Goal: Transaction & Acquisition: Purchase product/service

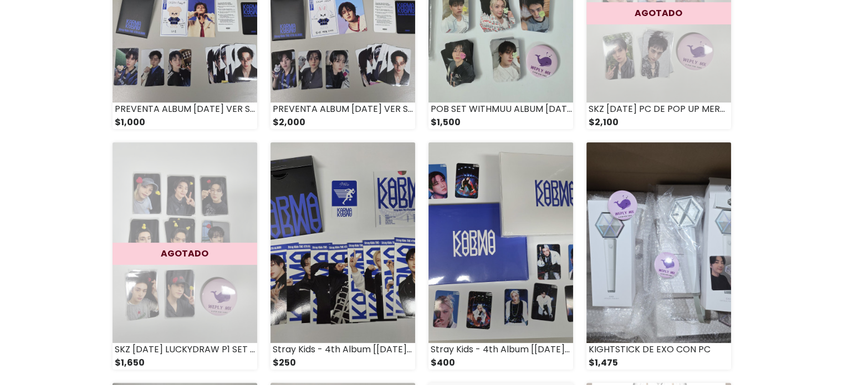
scroll to position [248, 0]
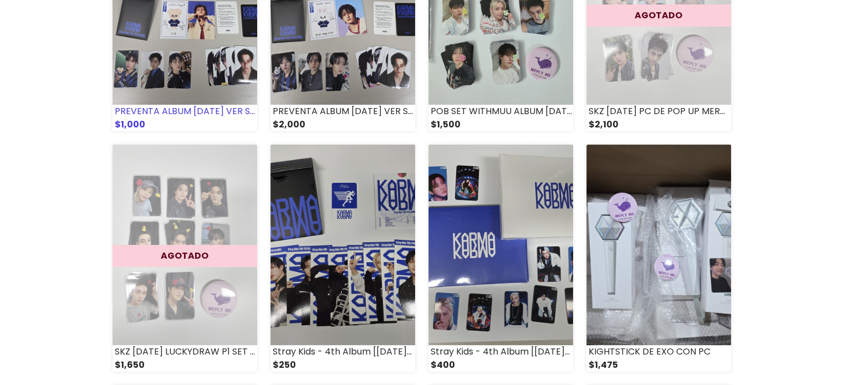
click at [238, 121] on div "$1,000" at bounding box center [185, 124] width 145 height 13
click at [330, 69] on img at bounding box center [342, 4] width 145 height 201
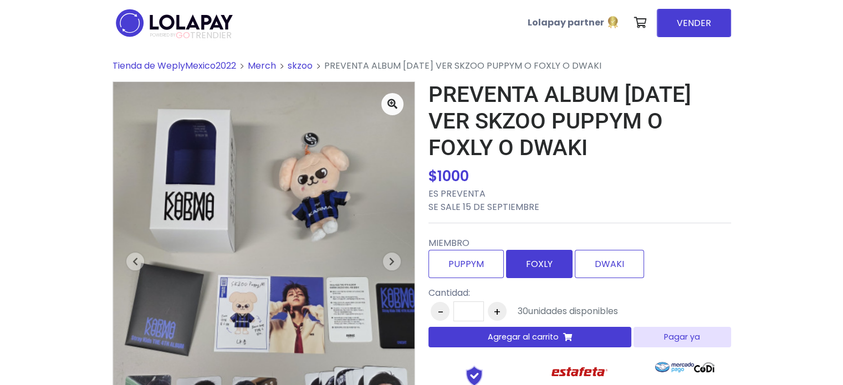
click at [553, 261] on label "FOXLY" at bounding box center [539, 264] width 67 height 28
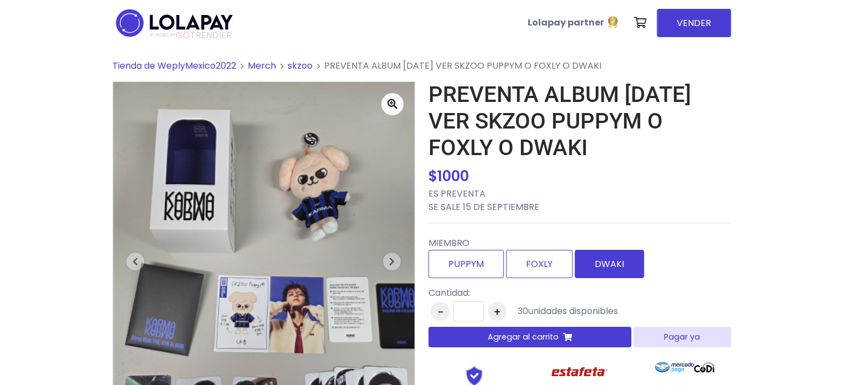
click at [608, 268] on label "DWAKI" at bounding box center [609, 264] width 69 height 28
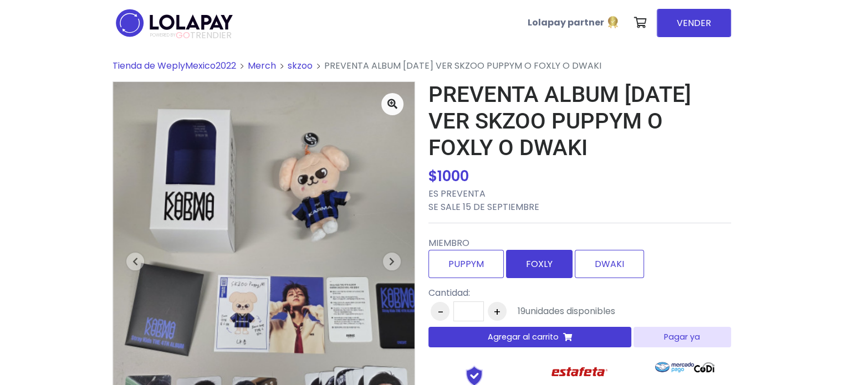
click at [568, 268] on label "FOXLY" at bounding box center [539, 264] width 67 height 28
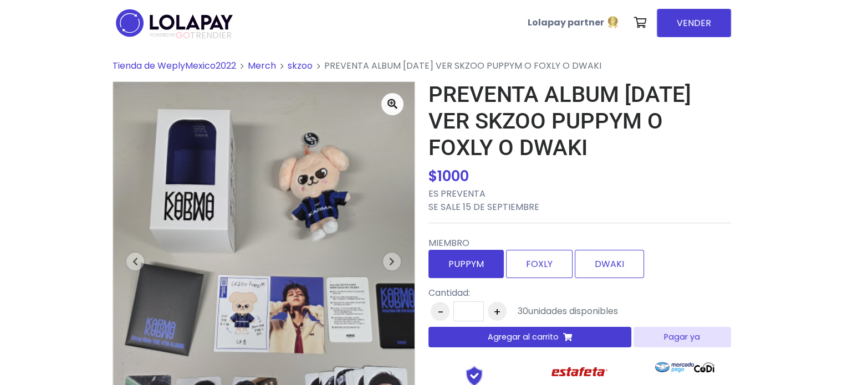
click at [485, 268] on label "PUPPYM" at bounding box center [465, 264] width 75 height 28
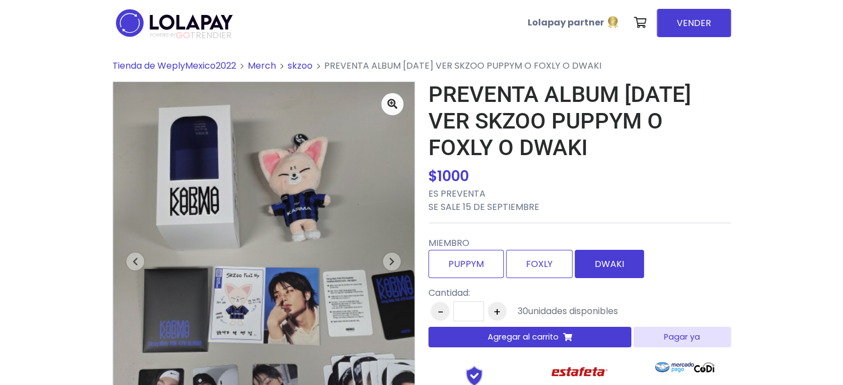
click at [584, 257] on label "DWAKI" at bounding box center [609, 264] width 69 height 28
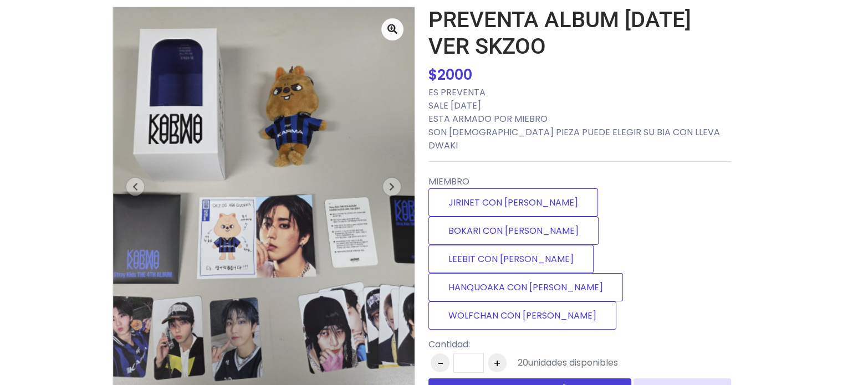
scroll to position [68, 0]
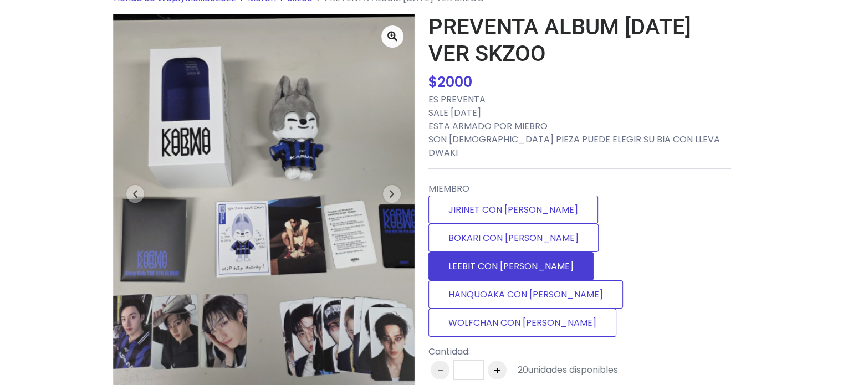
click at [522, 252] on label "LEEBIT CON [PERSON_NAME]" at bounding box center [510, 266] width 165 height 28
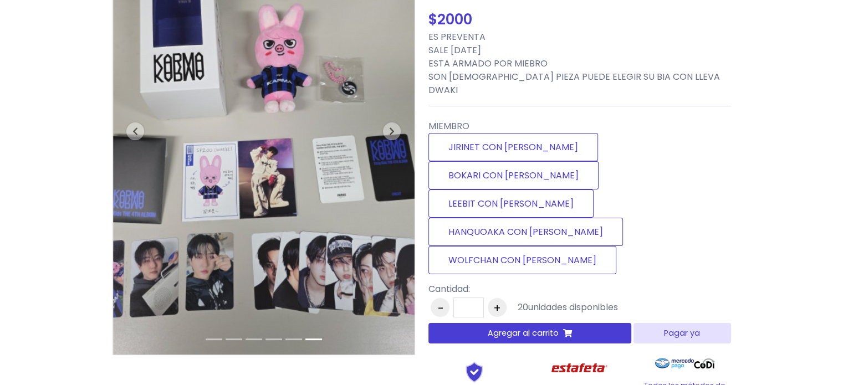
scroll to position [0, 0]
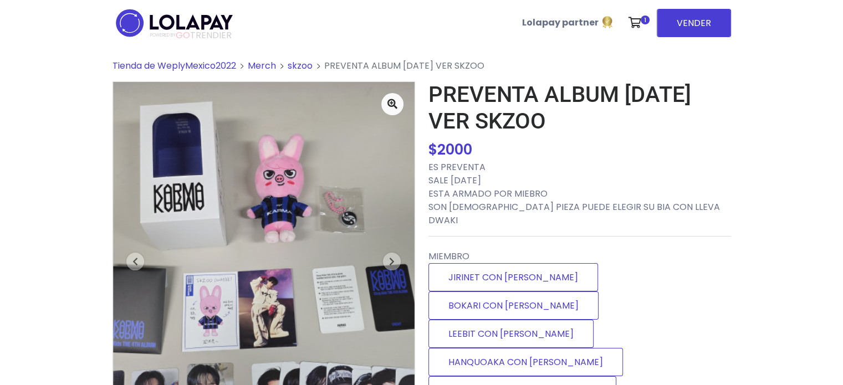
click at [132, 18] on img at bounding box center [175, 23] width 124 height 35
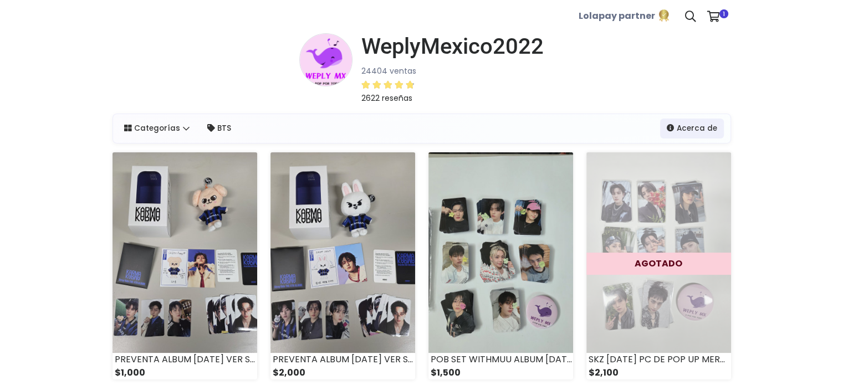
click at [638, 17] on b "Lolapay partner" at bounding box center [617, 16] width 76 height 13
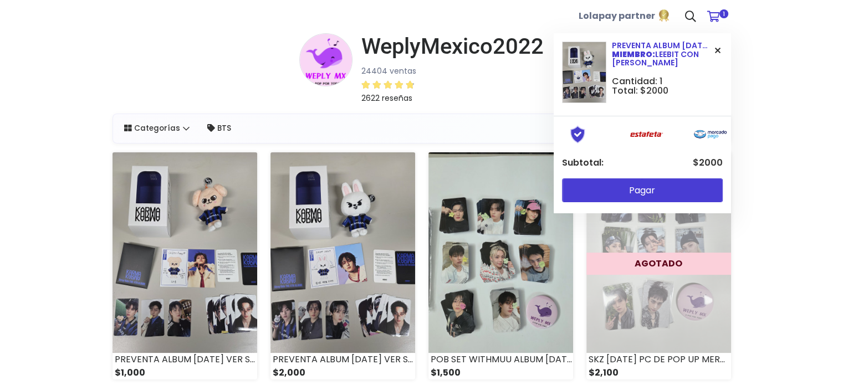
click at [718, 54] on icon at bounding box center [718, 50] width 6 height 9
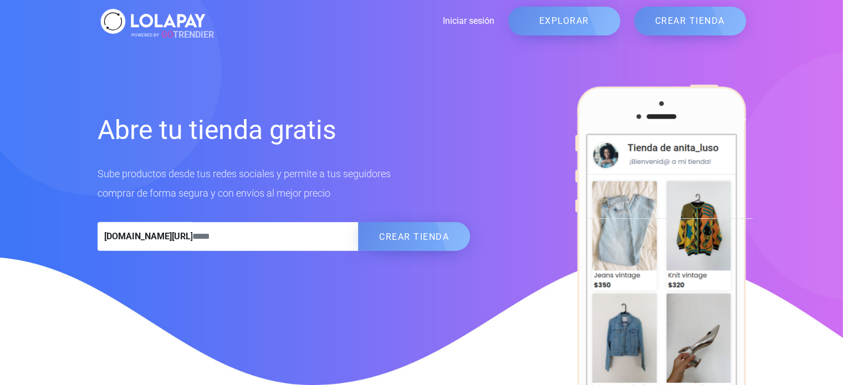
click at [462, 20] on link "Iniciar sesión" at bounding box center [351, 20] width 286 height 13
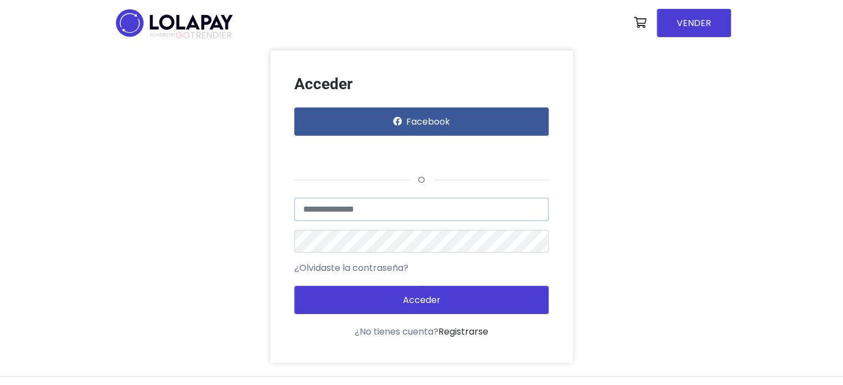
click at [336, 202] on input "text" at bounding box center [421, 209] width 254 height 23
type input "**********"
click at [294, 286] on button "Acceder" at bounding box center [421, 300] width 254 height 28
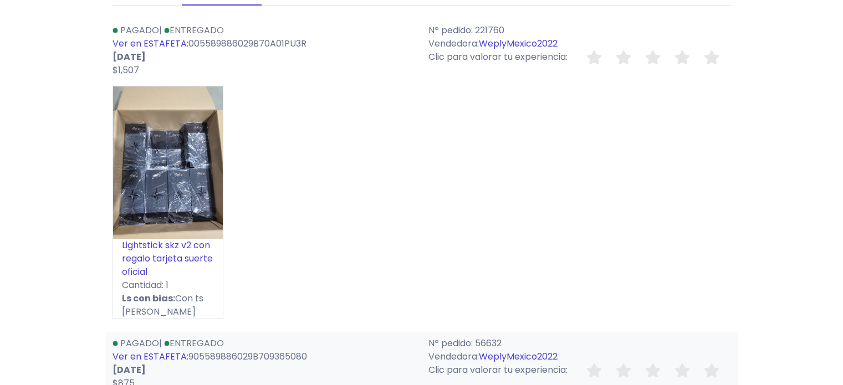
scroll to position [113, 0]
click at [526, 355] on link "WeplyMexico2022" at bounding box center [518, 357] width 79 height 13
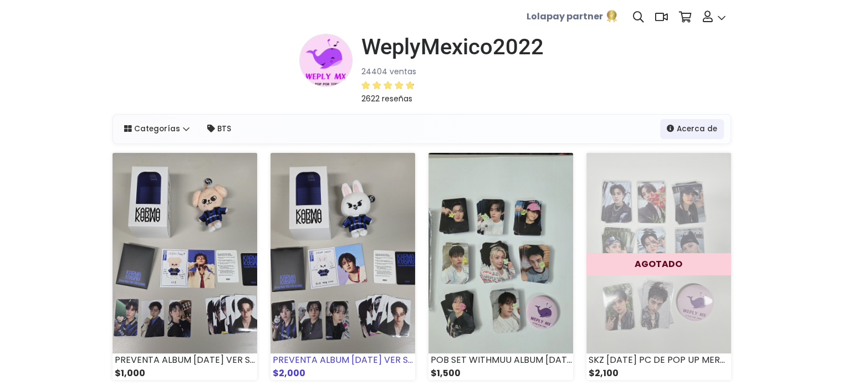
click at [383, 294] on img at bounding box center [342, 253] width 145 height 201
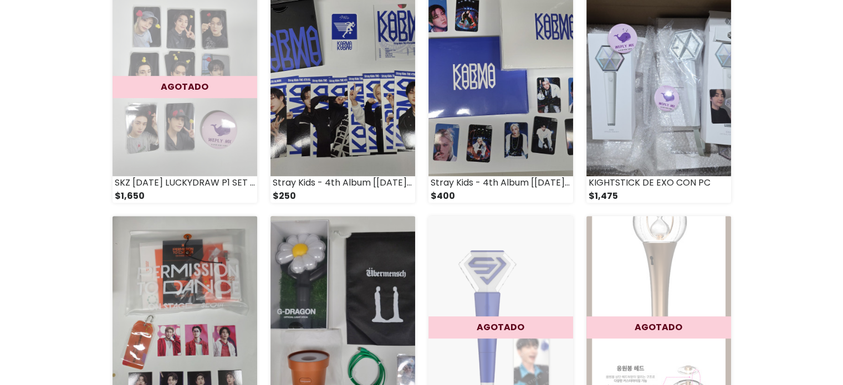
scroll to position [395, 0]
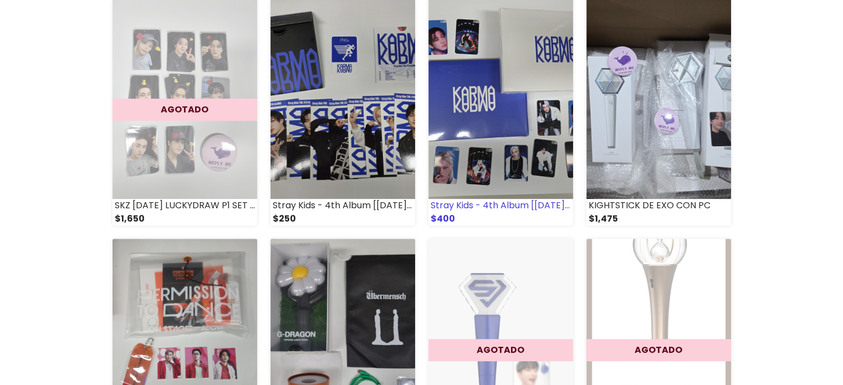
click at [509, 108] on img at bounding box center [500, 98] width 145 height 201
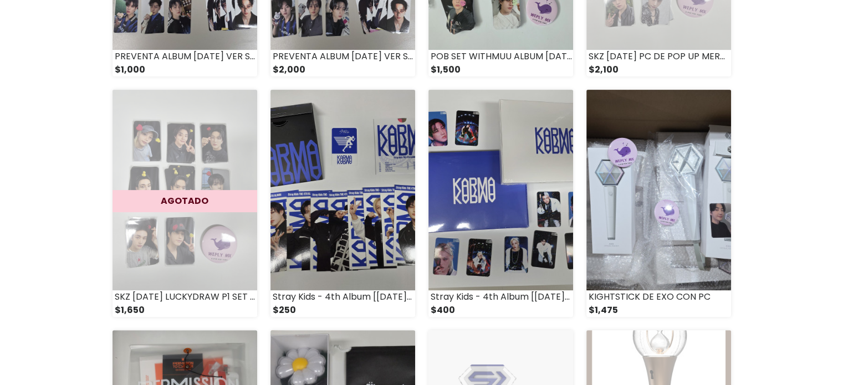
scroll to position [300, 0]
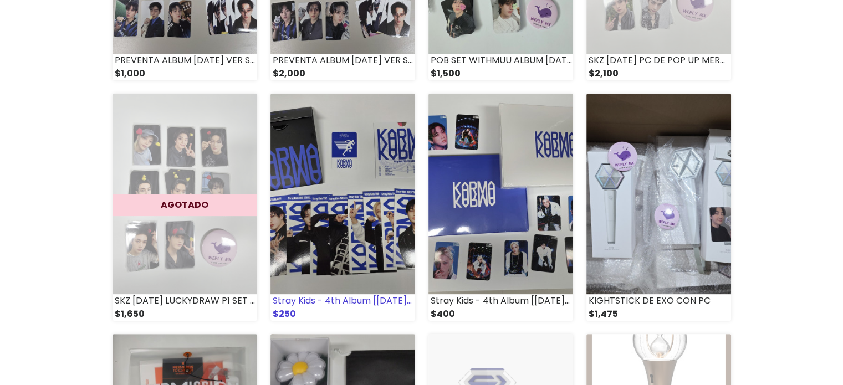
click at [387, 142] on img at bounding box center [342, 194] width 145 height 201
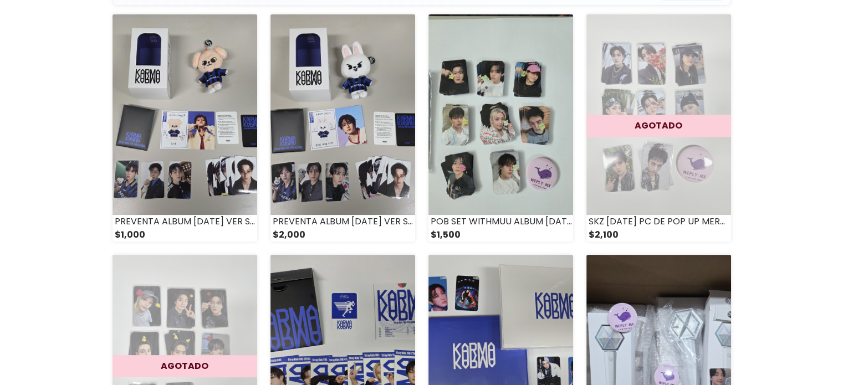
scroll to position [133, 0]
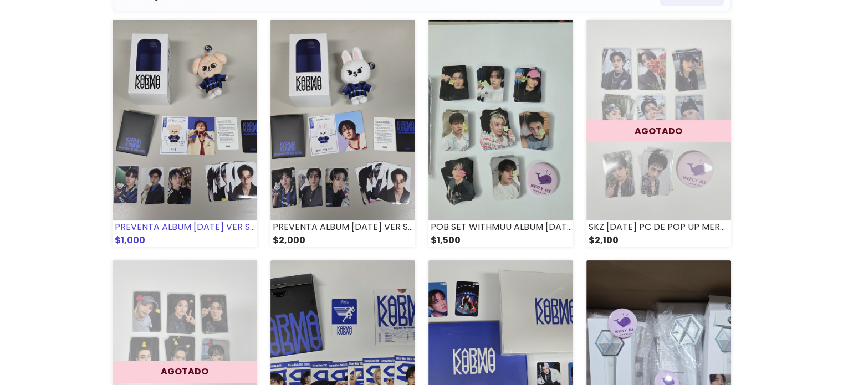
click at [217, 226] on div "PREVENTA ALBUM [DATE] VER SKZOO PUPPYM O FOXLY O DWAKI" at bounding box center [185, 227] width 145 height 13
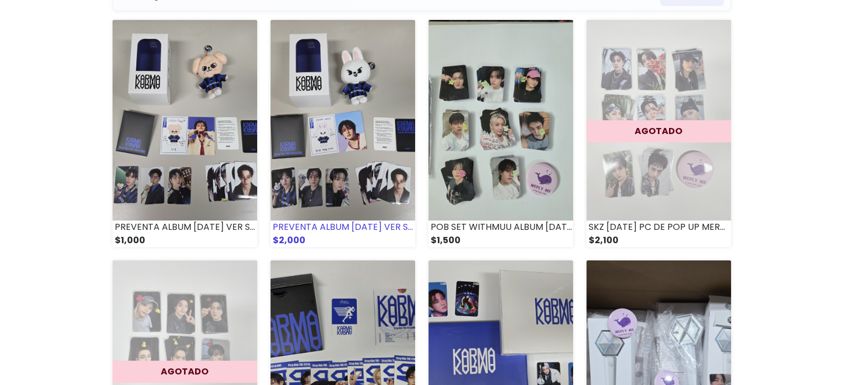
click at [338, 113] on img at bounding box center [342, 120] width 145 height 201
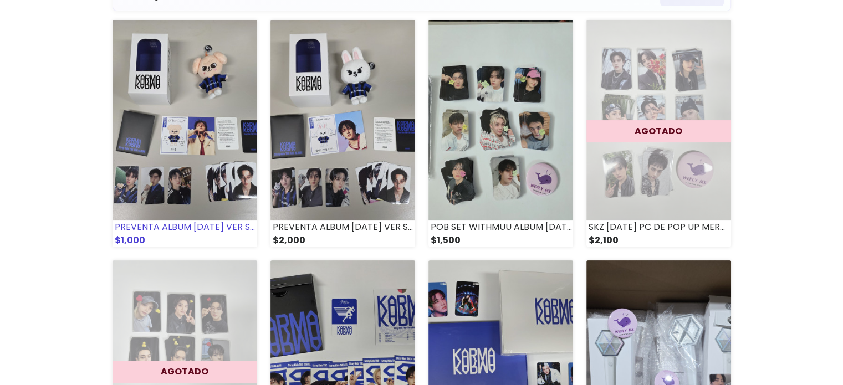
click at [203, 138] on img at bounding box center [185, 120] width 145 height 201
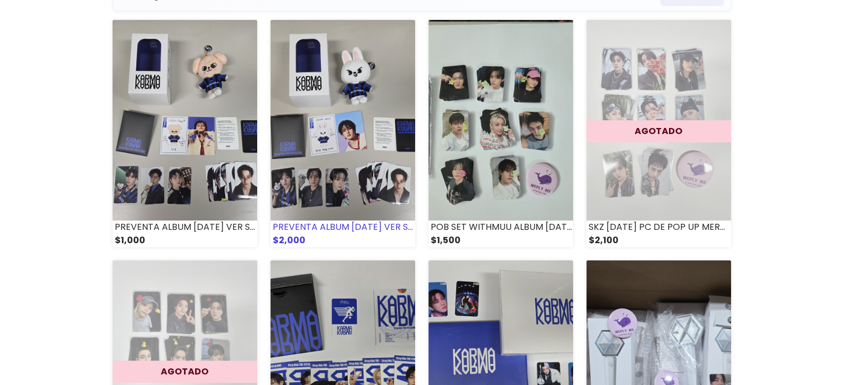
click at [344, 132] on img at bounding box center [342, 120] width 145 height 201
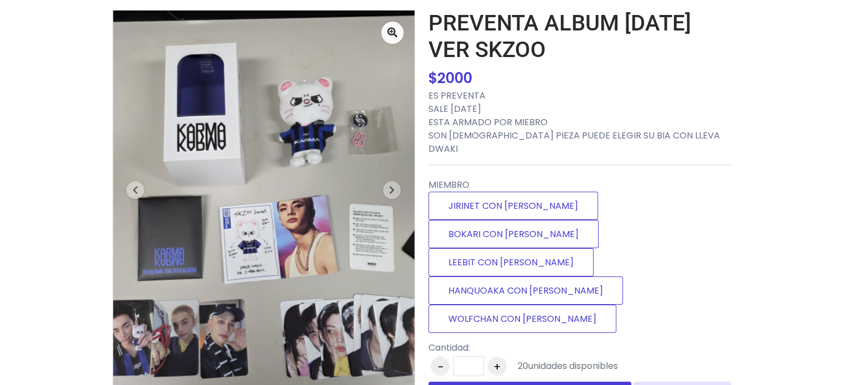
scroll to position [81, 0]
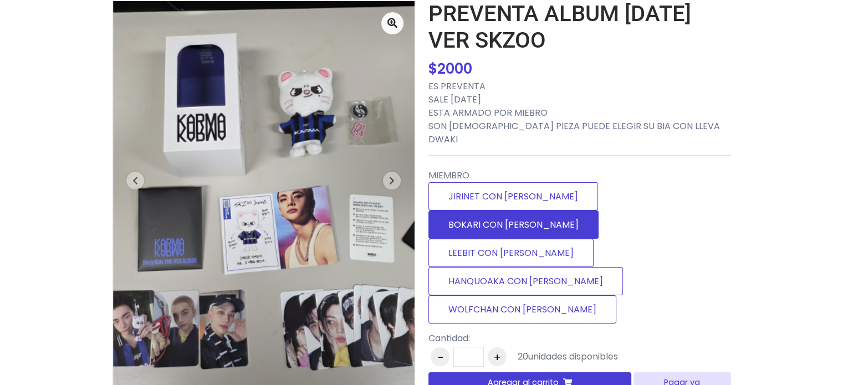
click at [590, 211] on label "BOKARI CON DWAKI" at bounding box center [513, 225] width 170 height 28
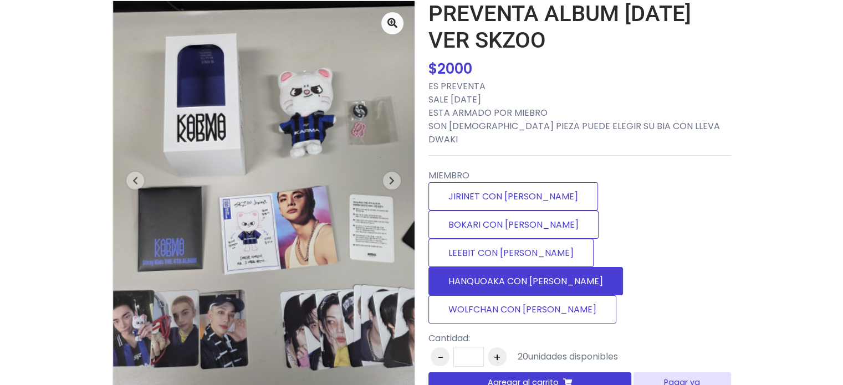
click at [596, 267] on label "HANQUOAKA CON DWAKI" at bounding box center [525, 281] width 195 height 28
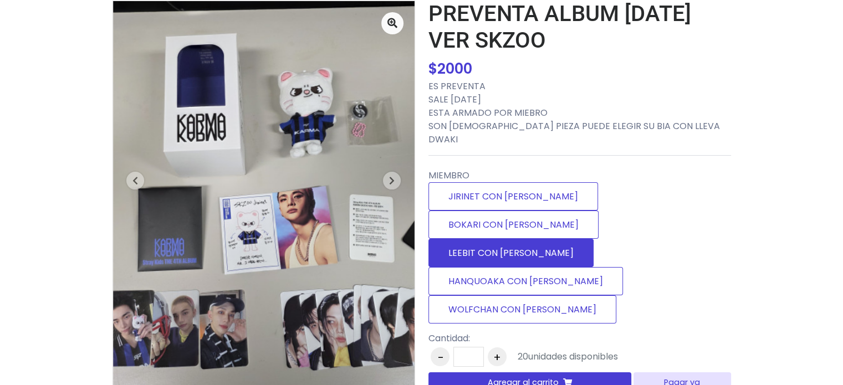
click at [532, 239] on label "LEEBIT CON DWAKI" at bounding box center [510, 253] width 165 height 28
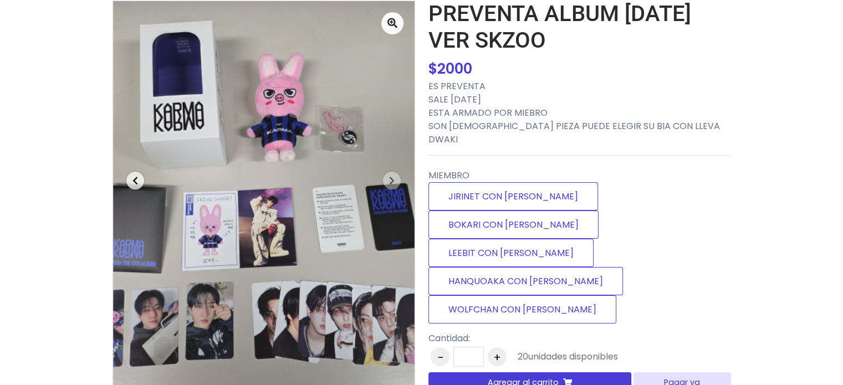
click at [136, 181] on icon "button" at bounding box center [135, 180] width 6 height 9
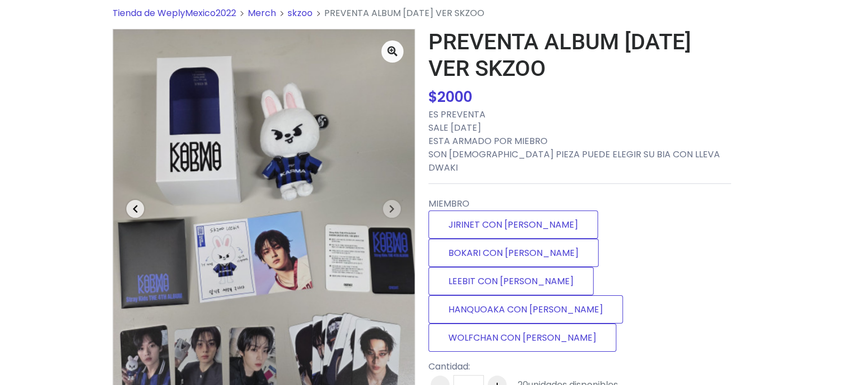
scroll to position [56, 0]
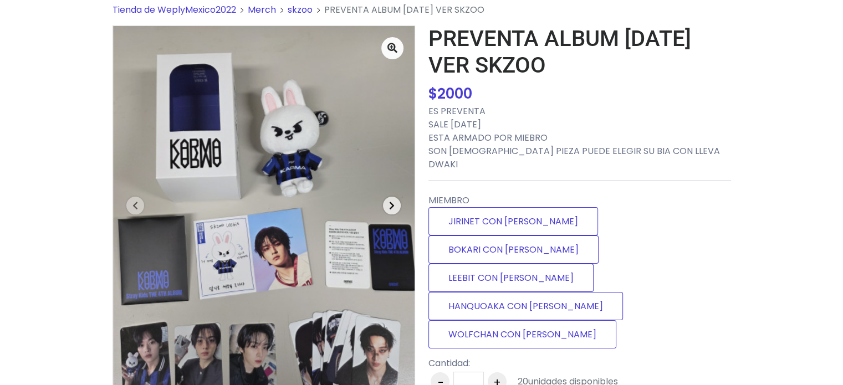
click at [387, 208] on span "button" at bounding box center [392, 206] width 18 height 18
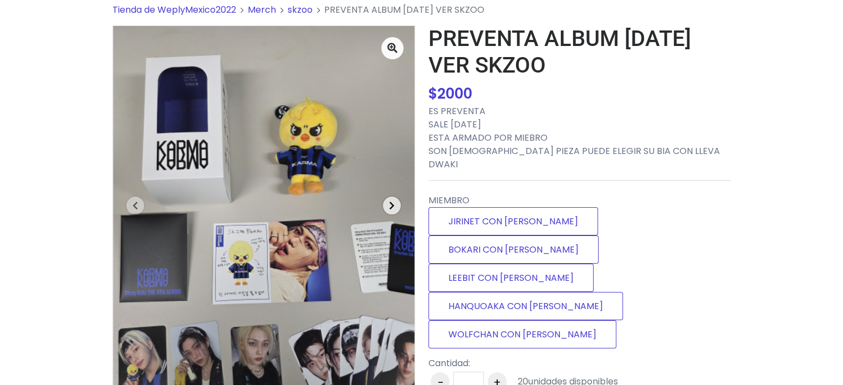
click at [387, 208] on span "button" at bounding box center [392, 206] width 18 height 18
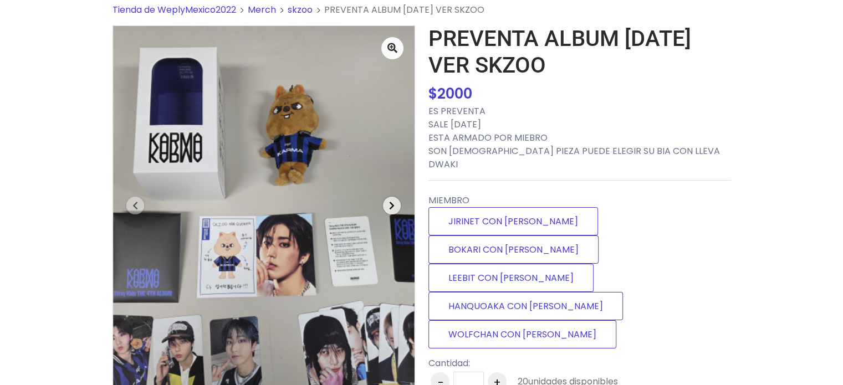
click at [387, 208] on span "button" at bounding box center [392, 206] width 18 height 18
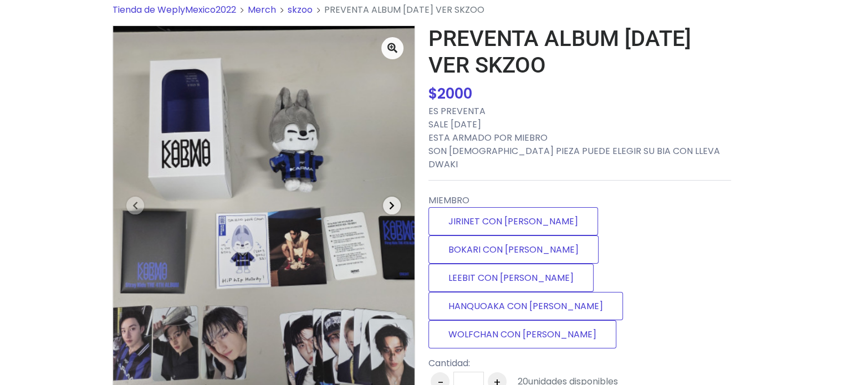
click at [387, 208] on span "button" at bounding box center [392, 206] width 18 height 18
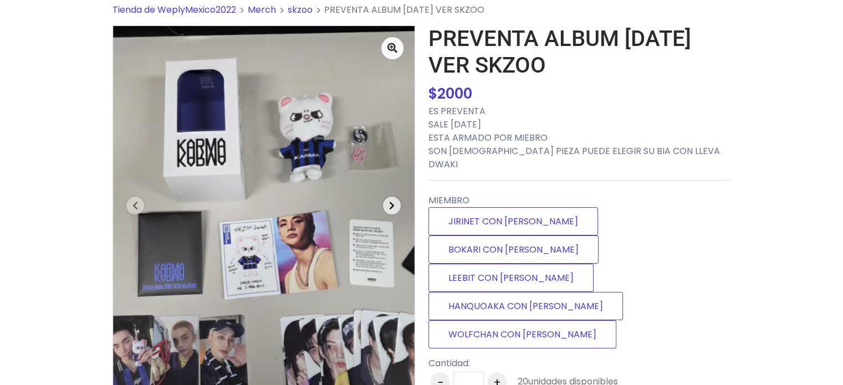
click at [387, 208] on span "button" at bounding box center [392, 206] width 18 height 18
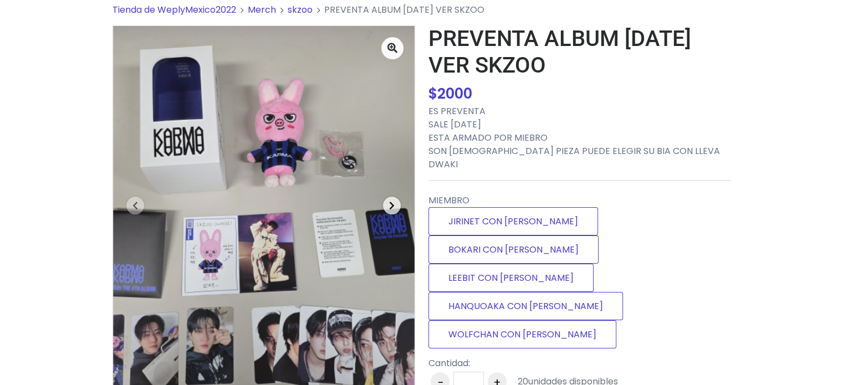
click at [387, 208] on span "button" at bounding box center [392, 206] width 18 height 18
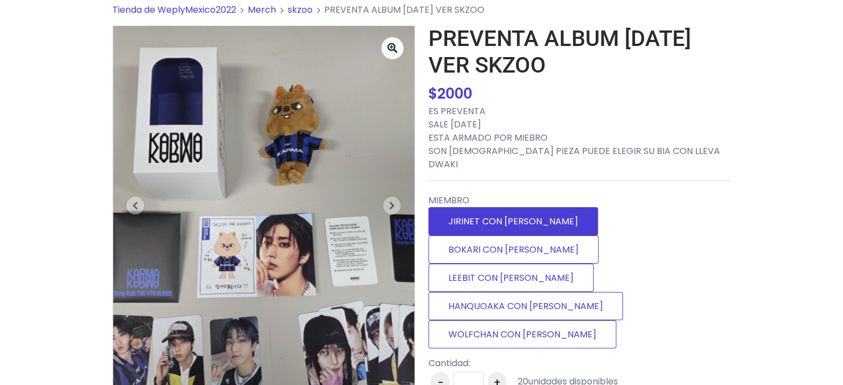
click at [506, 217] on label "JIRINET CON [PERSON_NAME]" at bounding box center [513, 221] width 170 height 28
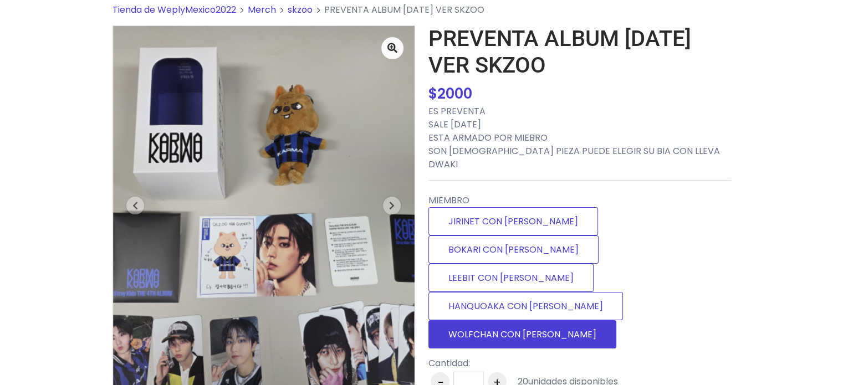
click at [521, 320] on label "WOLFCHAN CON [PERSON_NAME]" at bounding box center [522, 334] width 188 height 28
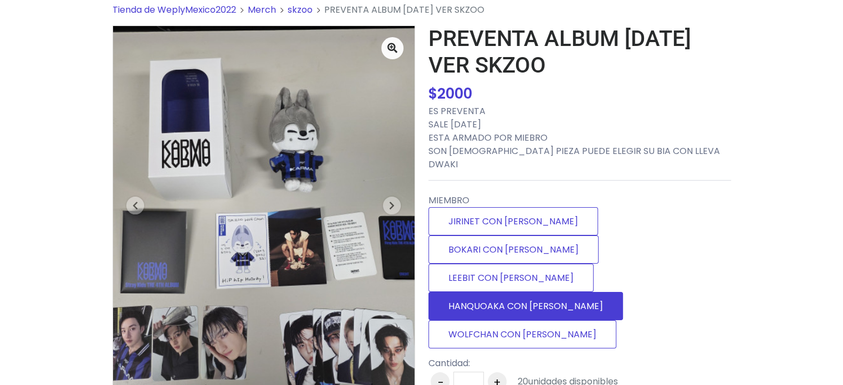
click at [589, 292] on label "HANQUOAKA CON [PERSON_NAME]" at bounding box center [525, 306] width 195 height 28
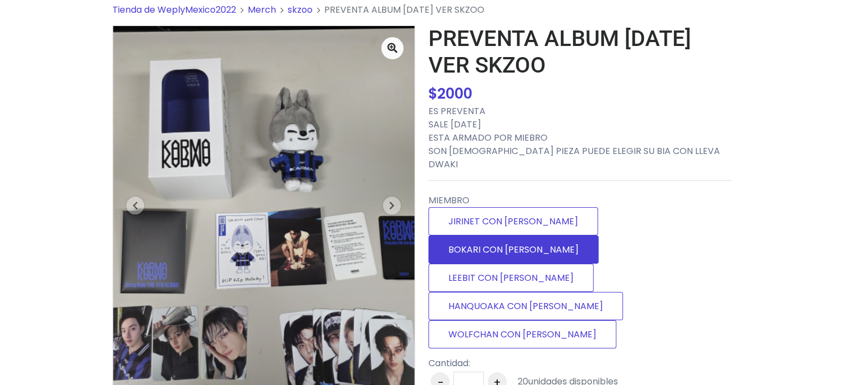
click at [585, 236] on label "BOKARI CON [PERSON_NAME]" at bounding box center [513, 250] width 170 height 28
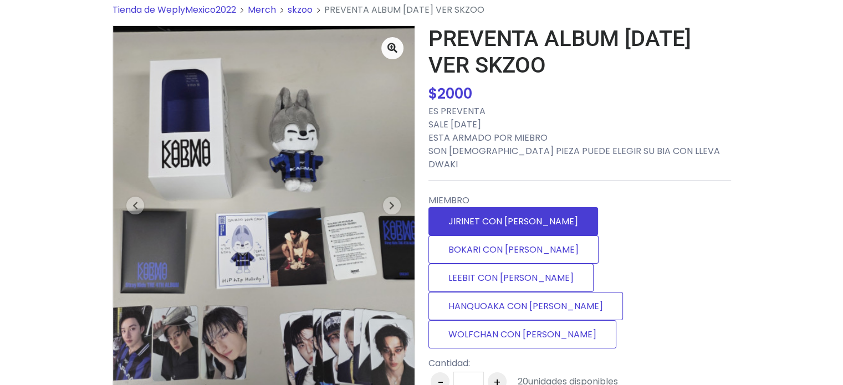
click at [514, 212] on label "JIRINET CON [PERSON_NAME]" at bounding box center [513, 221] width 170 height 28
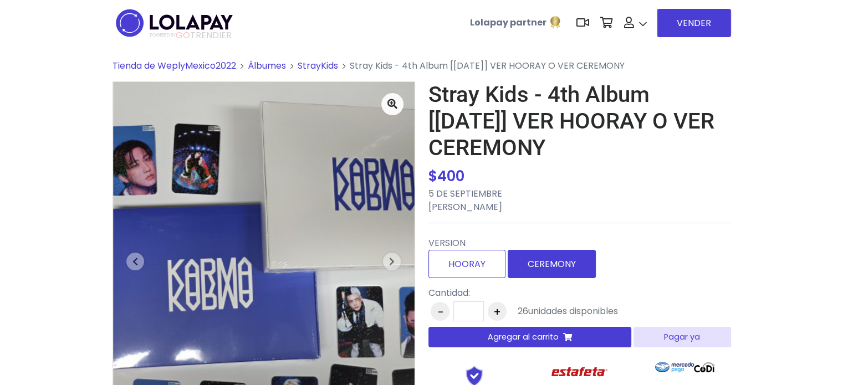
click at [565, 266] on label "CEREMONY" at bounding box center [552, 264] width 88 height 28
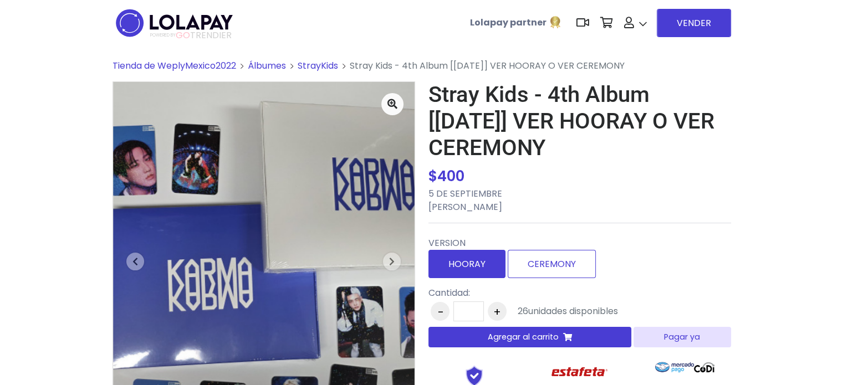
click at [492, 264] on label "HOORAY" at bounding box center [466, 264] width 77 height 28
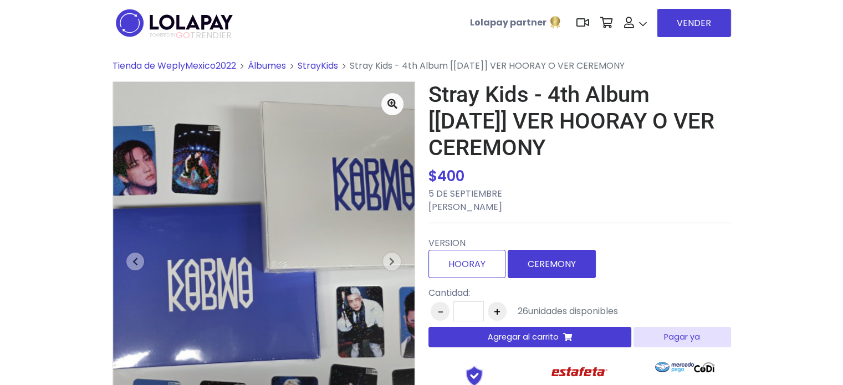
click at [523, 263] on label "CEREMONY" at bounding box center [552, 264] width 88 height 28
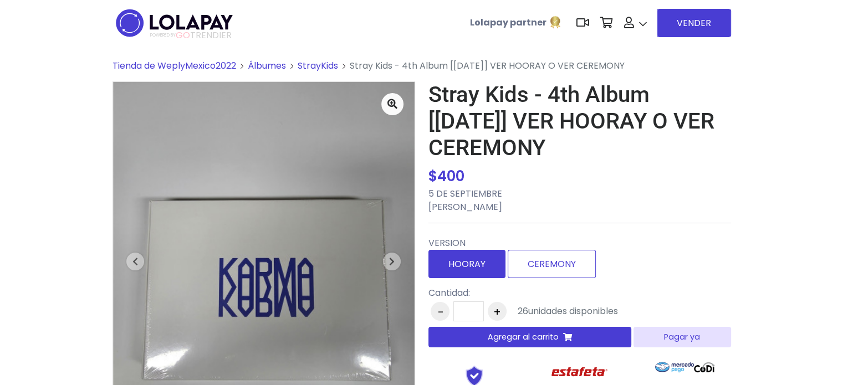
click at [482, 262] on label "HOORAY" at bounding box center [466, 264] width 77 height 28
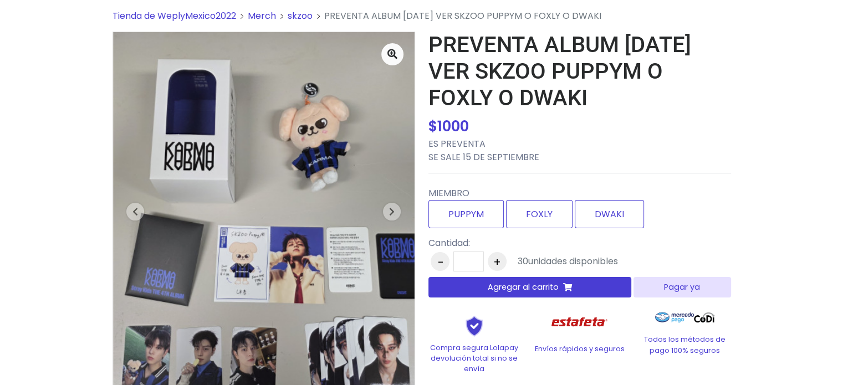
scroll to position [48, 0]
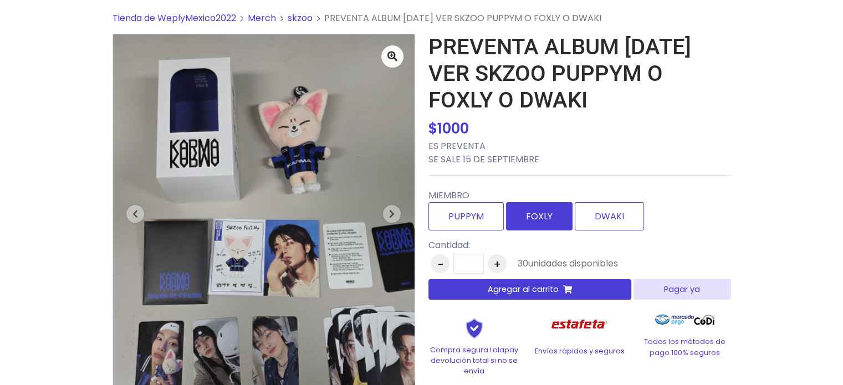
click at [525, 227] on label "FOXLY" at bounding box center [539, 216] width 67 height 28
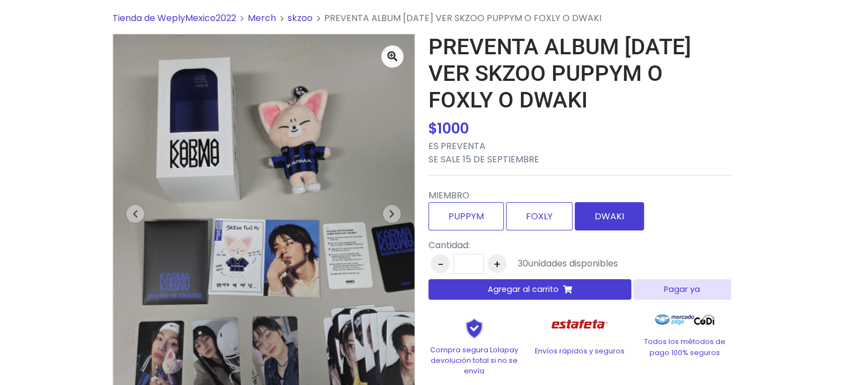
click at [596, 225] on label "DWAKI" at bounding box center [609, 216] width 69 height 28
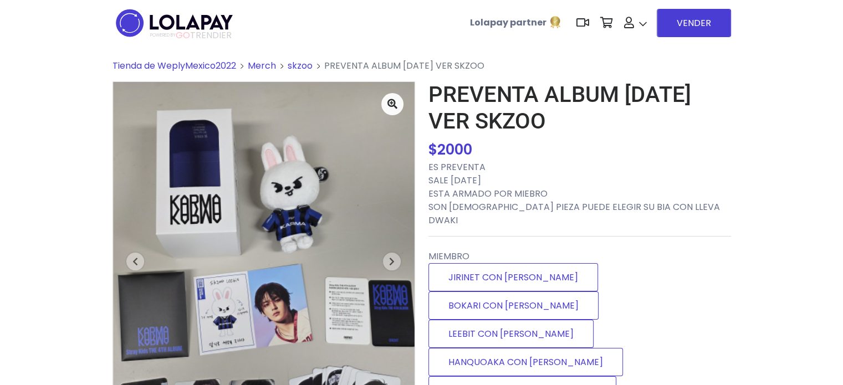
click at [579, 209] on p "ES PREVENTA SALE 15 DE SEPTIEMBRE ESTA ARMADO POR MIEBRO SON 2 PIEZA PUEDE ELEG…" at bounding box center [579, 194] width 303 height 67
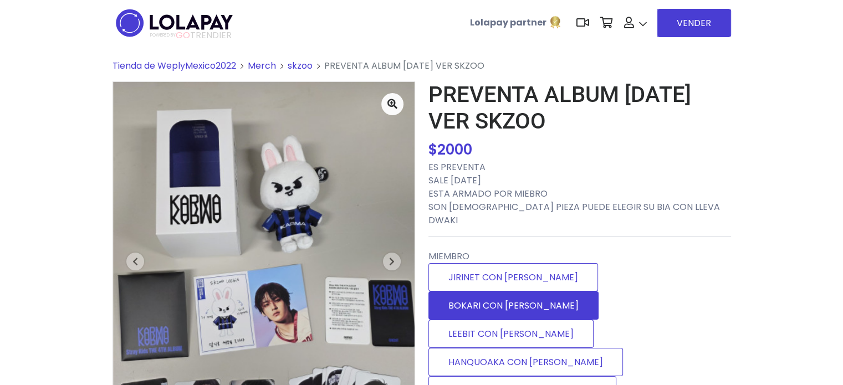
click at [599, 292] on label "BOKARI CON DWAKI" at bounding box center [513, 306] width 170 height 28
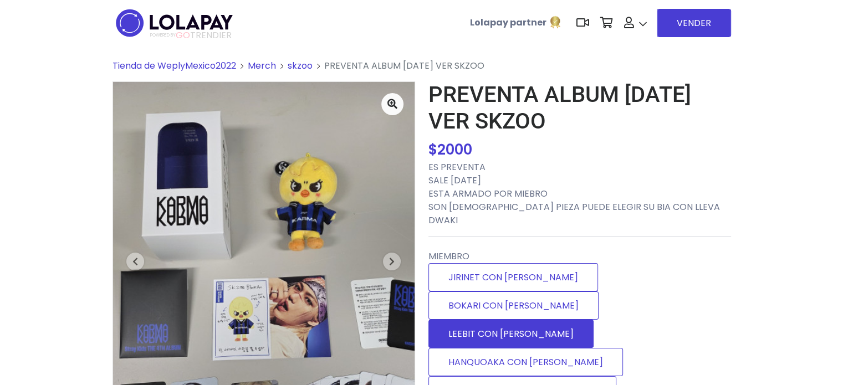
click at [524, 320] on label "LEEBIT CON DWAKI" at bounding box center [510, 334] width 165 height 28
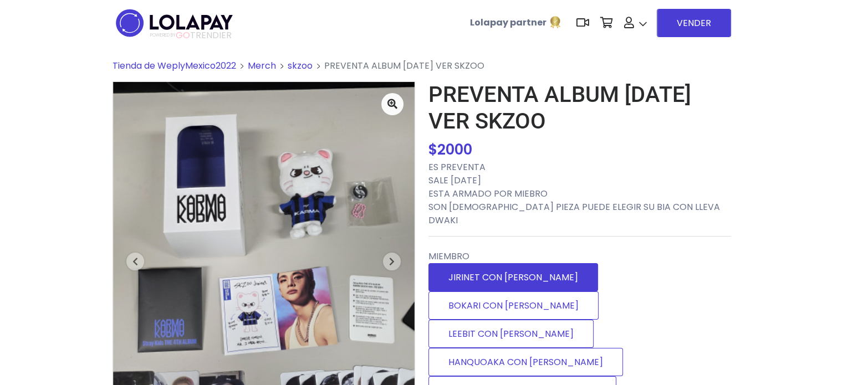
click at [510, 266] on label "JIRINET CON DWAKI" at bounding box center [513, 277] width 170 height 28
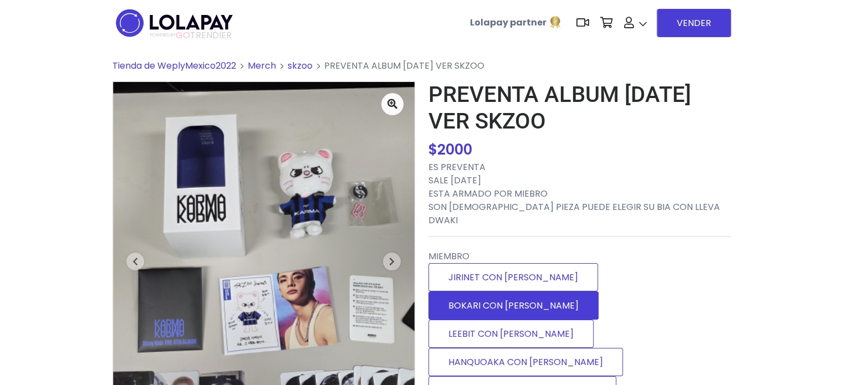
click at [570, 292] on label "BOKARI CON DWAKI" at bounding box center [513, 306] width 170 height 28
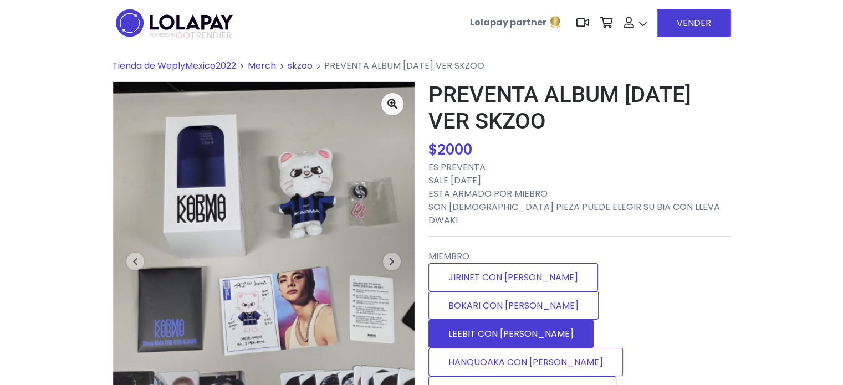
click at [503, 320] on label "LEEBIT CON [PERSON_NAME]" at bounding box center [510, 334] width 165 height 28
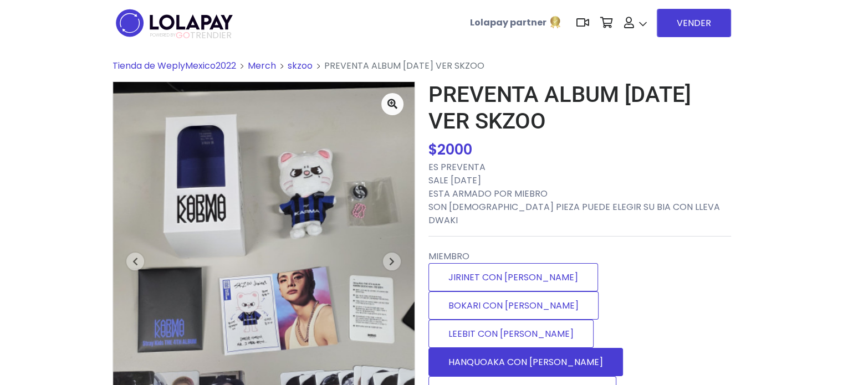
click at [560, 348] on label "HANQUOAKA CON [PERSON_NAME]" at bounding box center [525, 362] width 195 height 28
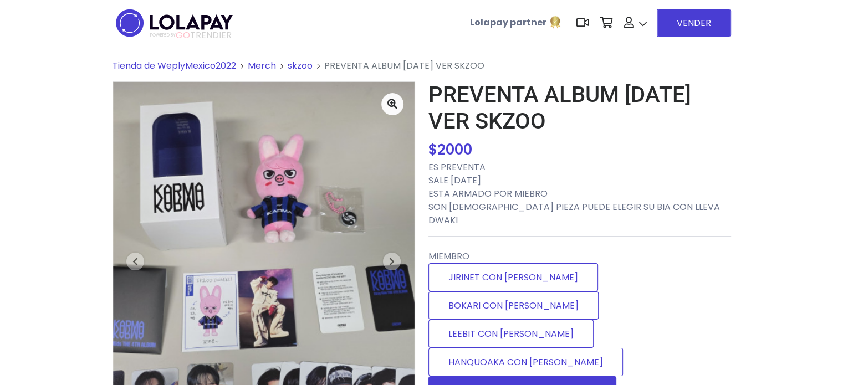
click at [523, 376] on label "WOLFCHAN CON DWAKI" at bounding box center [522, 390] width 188 height 28
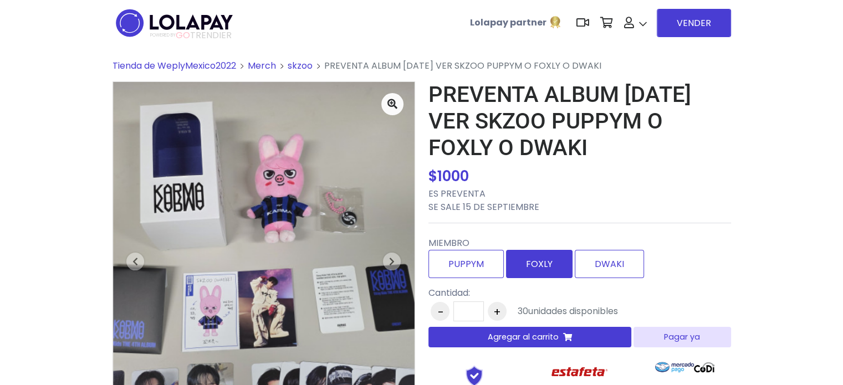
click at [525, 264] on label "FOXLY" at bounding box center [539, 264] width 67 height 28
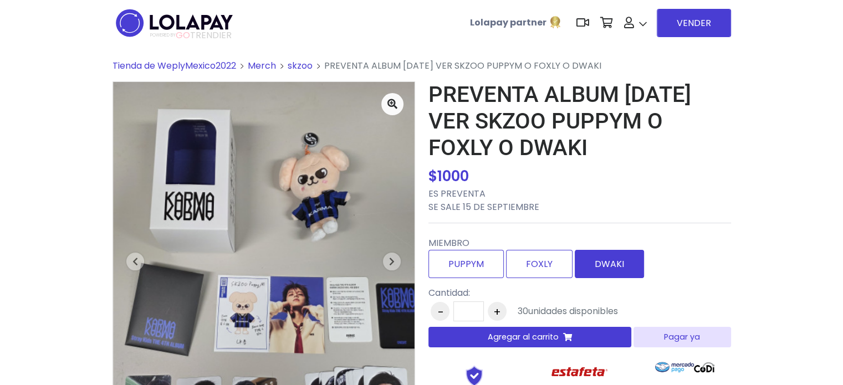
click at [612, 266] on label "DWAKI" at bounding box center [609, 264] width 69 height 28
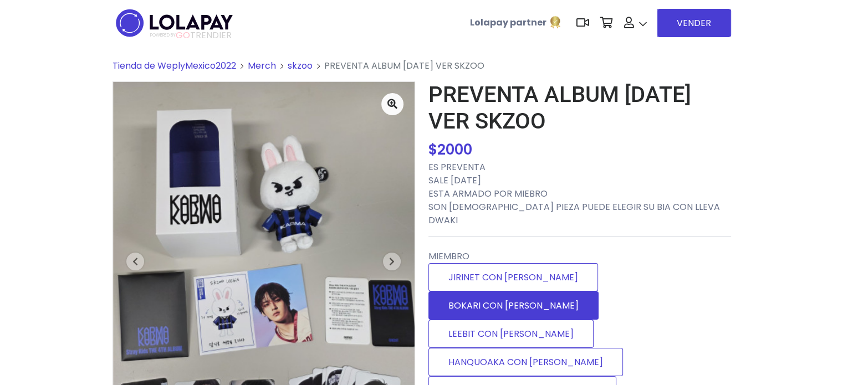
click at [566, 292] on label "BOKARI CON [PERSON_NAME]" at bounding box center [513, 306] width 170 height 28
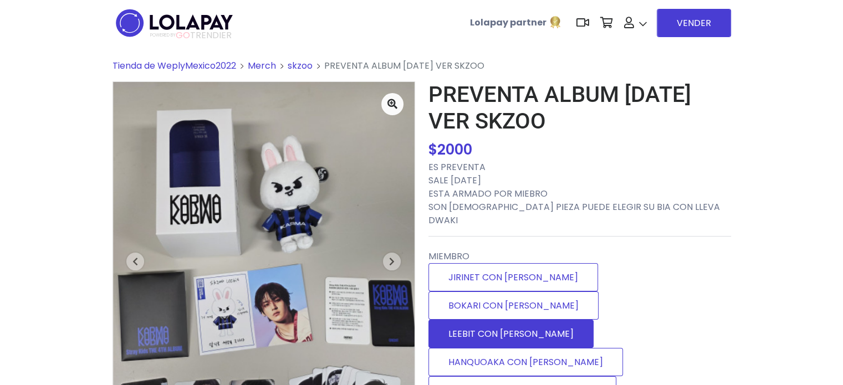
click at [528, 320] on label "LEEBIT CON [PERSON_NAME]" at bounding box center [510, 334] width 165 height 28
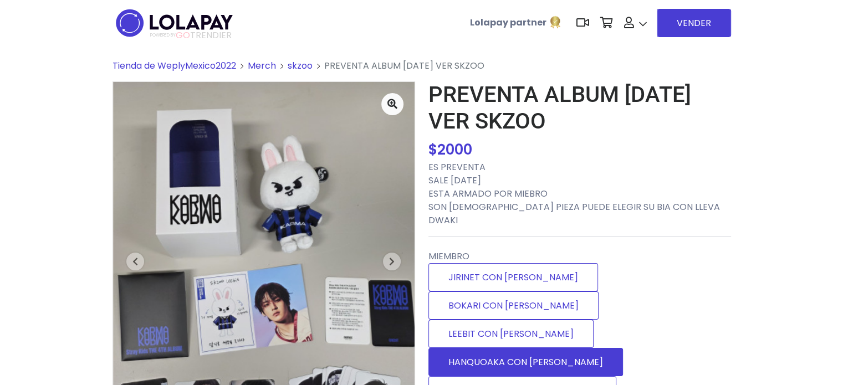
click at [579, 348] on label "HANQUOAKA CON [PERSON_NAME]" at bounding box center [525, 362] width 195 height 28
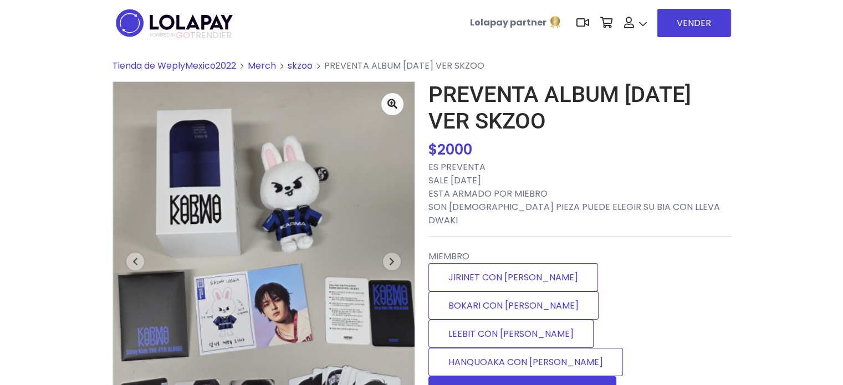
click at [550, 376] on label "WOLFCHAN CON [PERSON_NAME]" at bounding box center [522, 390] width 188 height 28
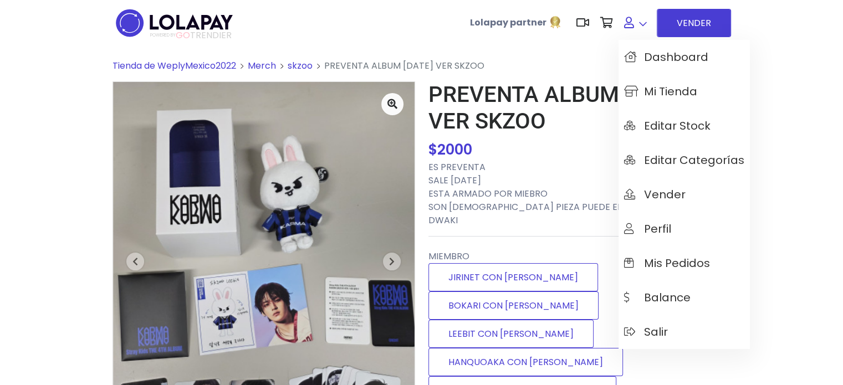
click at [632, 28] on link at bounding box center [636, 23] width 34 height 34
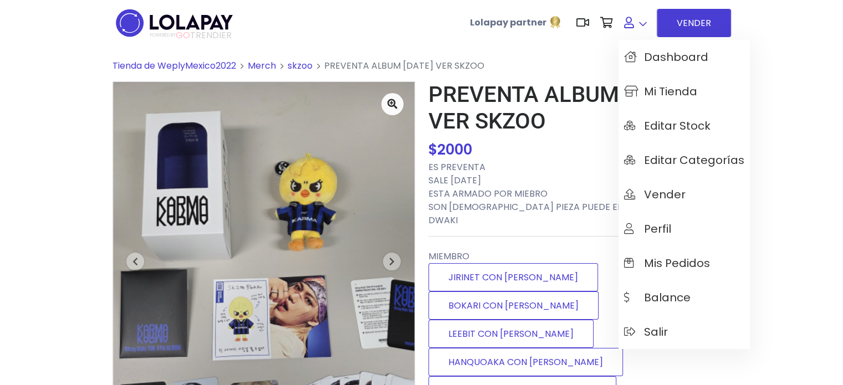
click at [631, 28] on link at bounding box center [636, 23] width 34 height 34
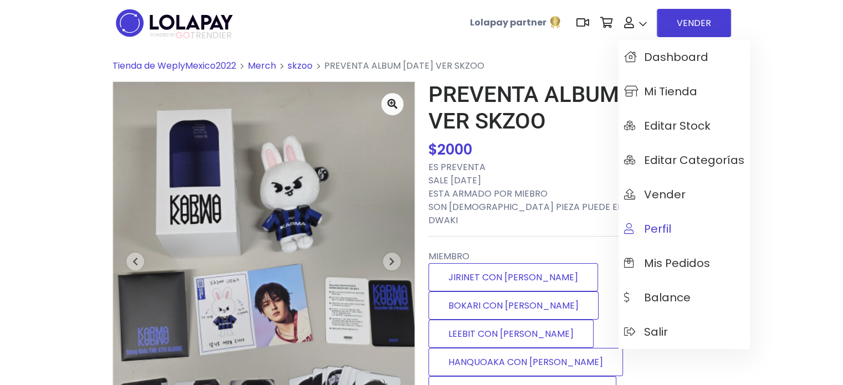
click at [668, 223] on span "Perfil" at bounding box center [647, 229] width 47 height 12
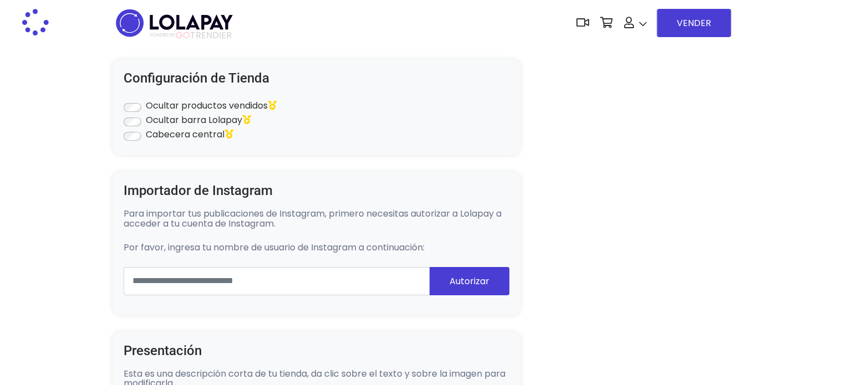
type input "**********"
type input "******"
select select "**********"
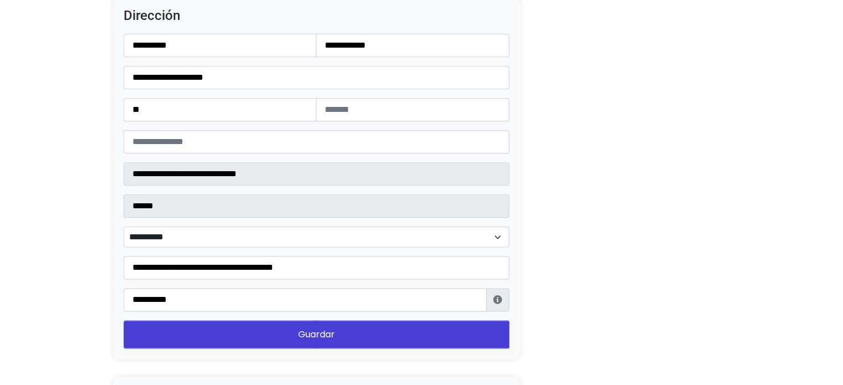
scroll to position [1325, 0]
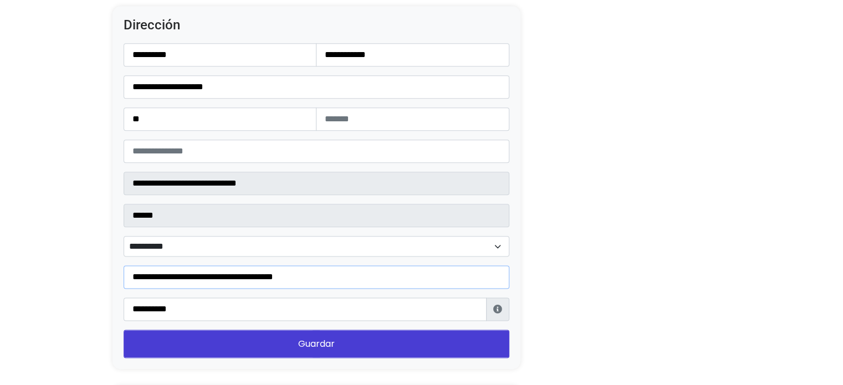
click at [226, 277] on input "**********" at bounding box center [317, 277] width 386 height 23
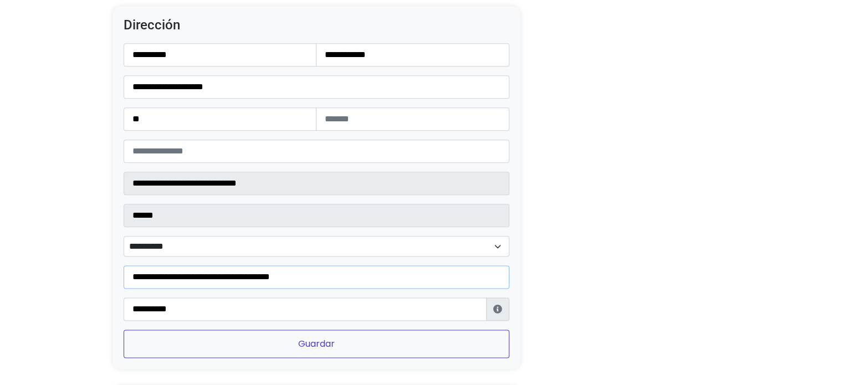
type input "**********"
click at [251, 330] on button "Guardar" at bounding box center [317, 344] width 386 height 28
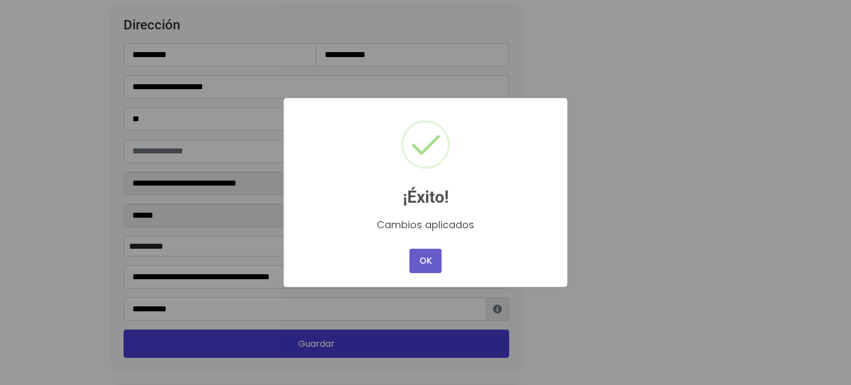
click at [415, 262] on button "OK" at bounding box center [426, 261] width 32 height 24
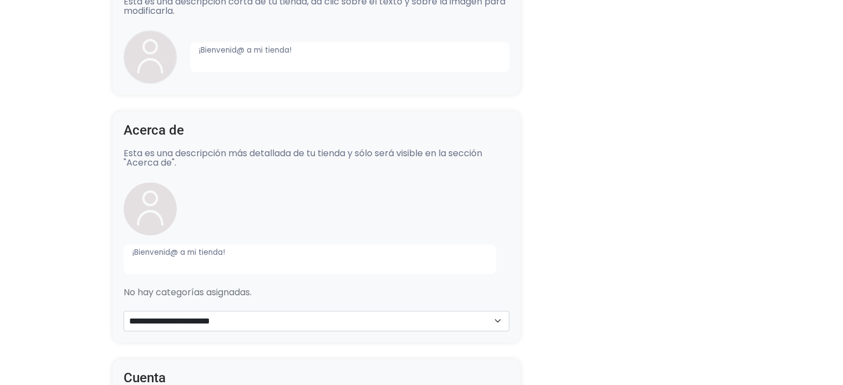
scroll to position [0, 0]
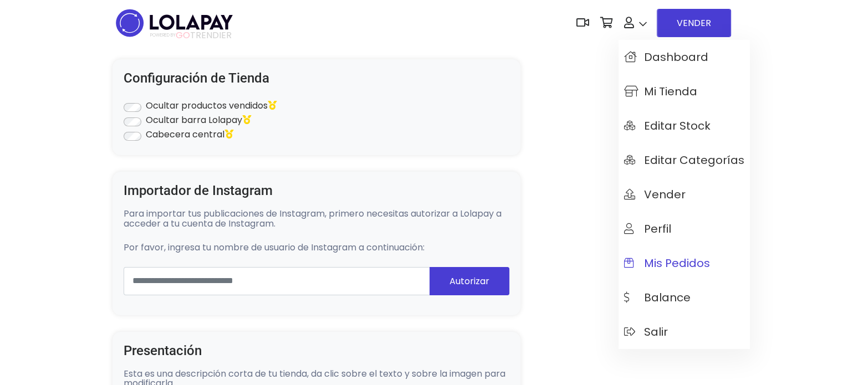
click at [688, 263] on span "Mis pedidos" at bounding box center [667, 263] width 86 height 12
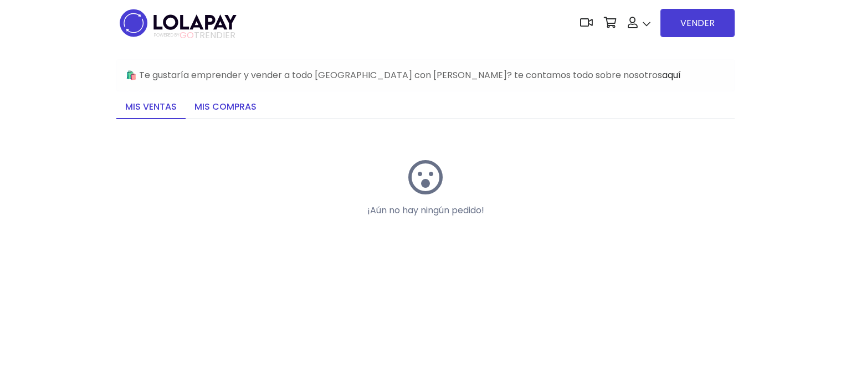
click at [231, 112] on link "Mis compras" at bounding box center [226, 107] width 80 height 23
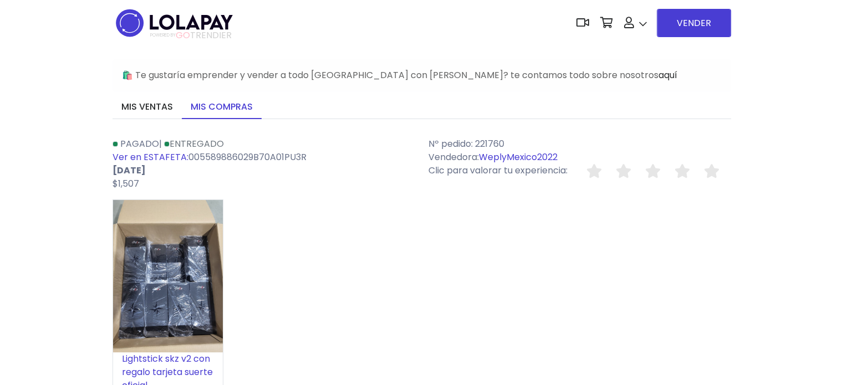
click at [228, 28] on img at bounding box center [175, 23] width 124 height 35
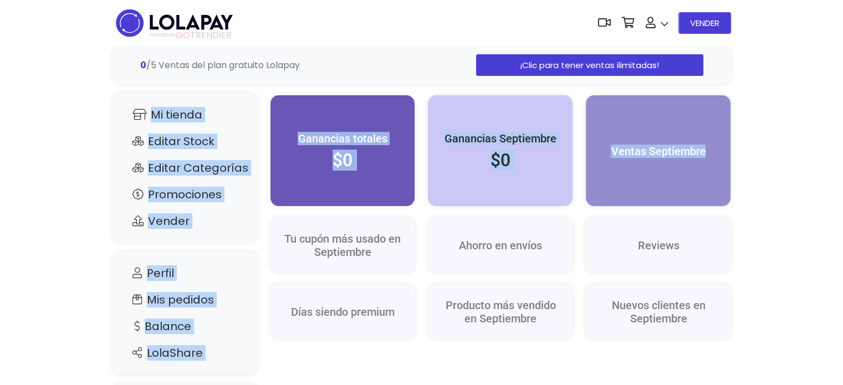
drag, startPoint x: 834, startPoint y: 78, endPoint x: 844, endPoint y: 99, distance: 23.8
click at [843, 99] on html "POWERED BY GO TRENDIER Dashboard" at bounding box center [421, 253] width 843 height 507
click at [798, 98] on div "Suscríbase a Lolapay para obtener análisis de tu tienda. Ganancias totales ¡Tod…" at bounding box center [421, 276] width 843 height 461
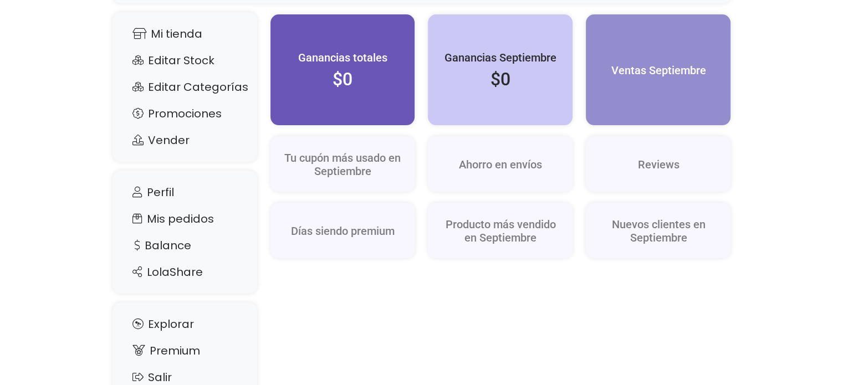
scroll to position [121, 0]
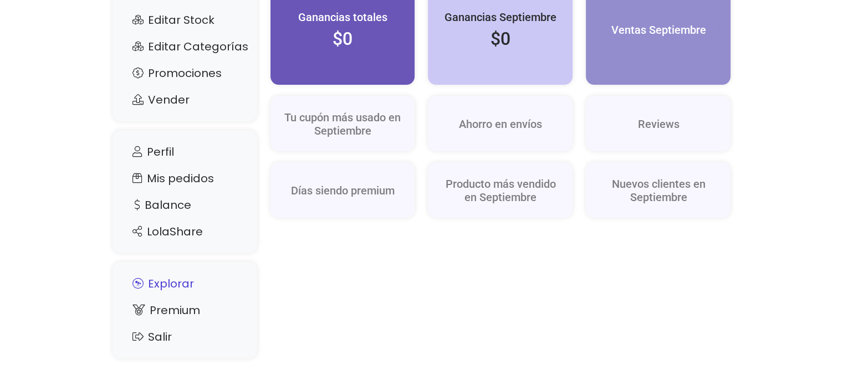
click at [197, 285] on link "Explorar" at bounding box center [185, 283] width 122 height 21
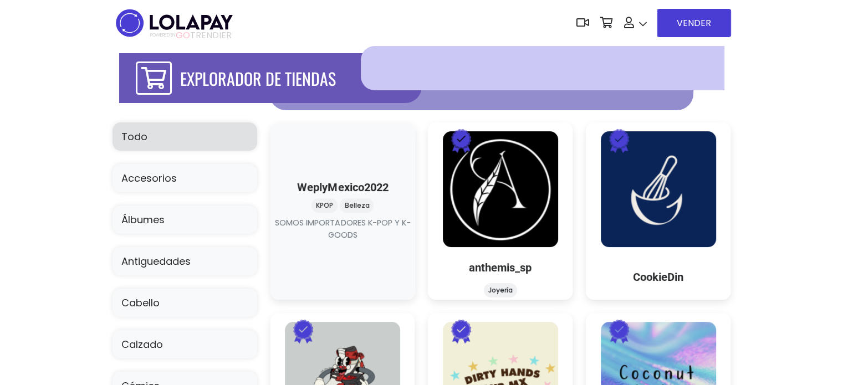
click at [395, 137] on img at bounding box center [382, 141] width 28 height 28
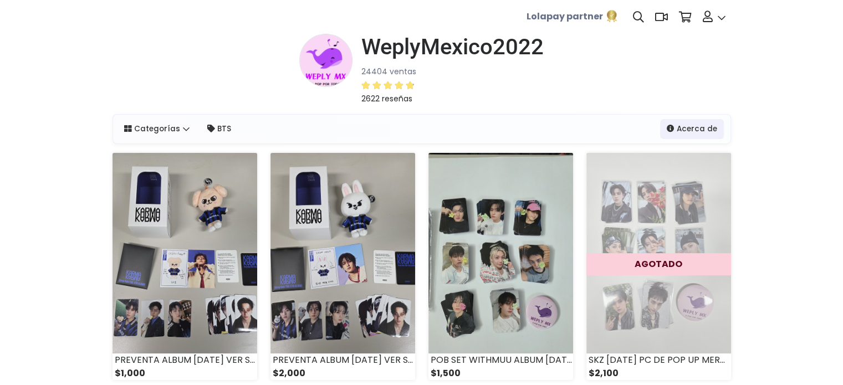
drag, startPoint x: 839, startPoint y: 47, endPoint x: 847, endPoint y: 55, distance: 11.0
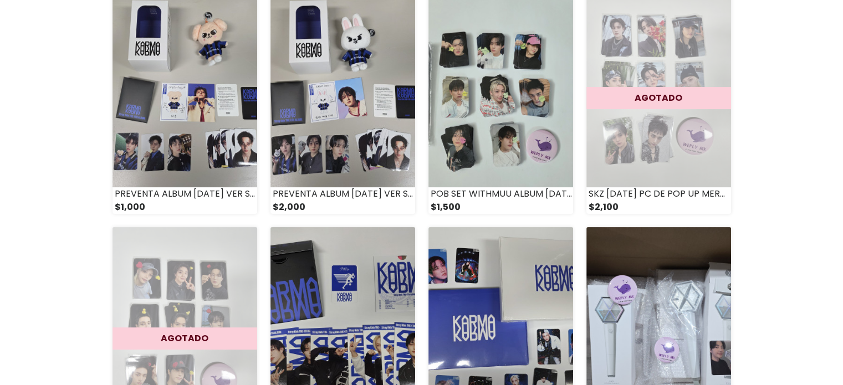
scroll to position [175, 0]
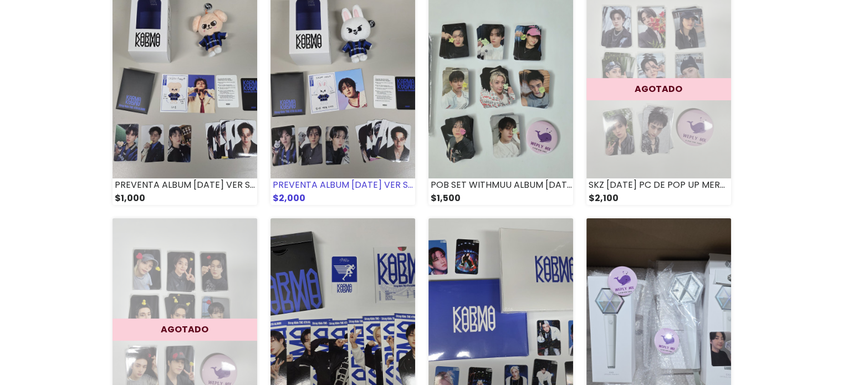
click at [394, 171] on img at bounding box center [342, 78] width 145 height 201
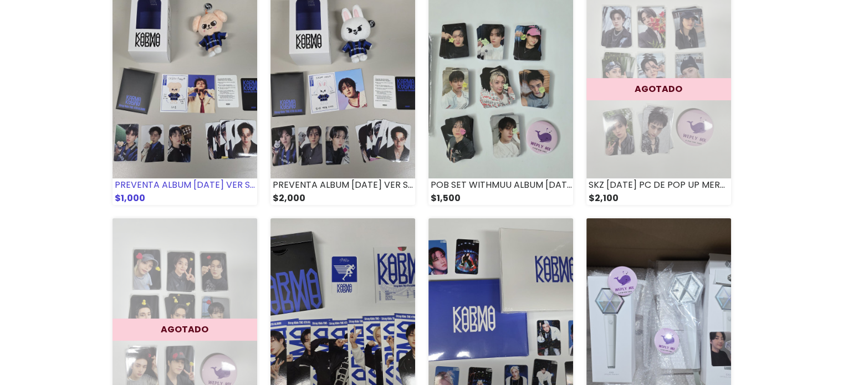
click at [169, 191] on div "PREVENTA ALBUM [DATE] VER SKZOO PUPPYM O FOXLY O DWAKI" at bounding box center [185, 184] width 145 height 13
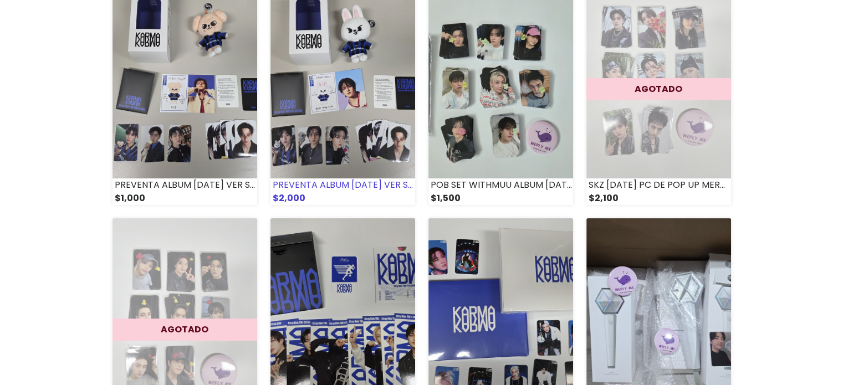
click at [332, 165] on img at bounding box center [342, 78] width 145 height 201
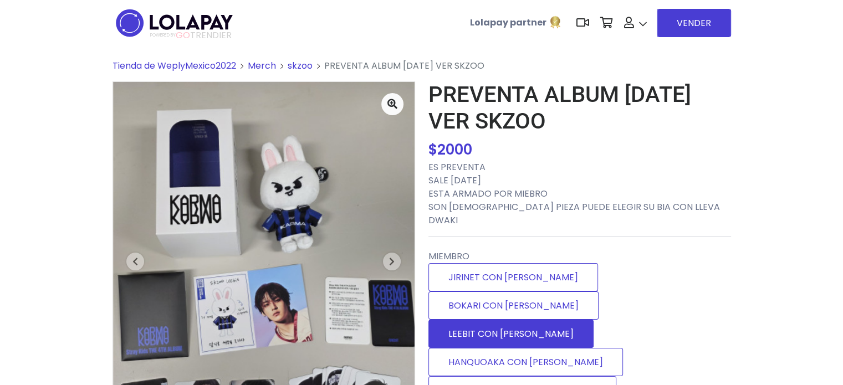
click at [452, 320] on label "LEEBIT CON [PERSON_NAME]" at bounding box center [510, 334] width 165 height 28
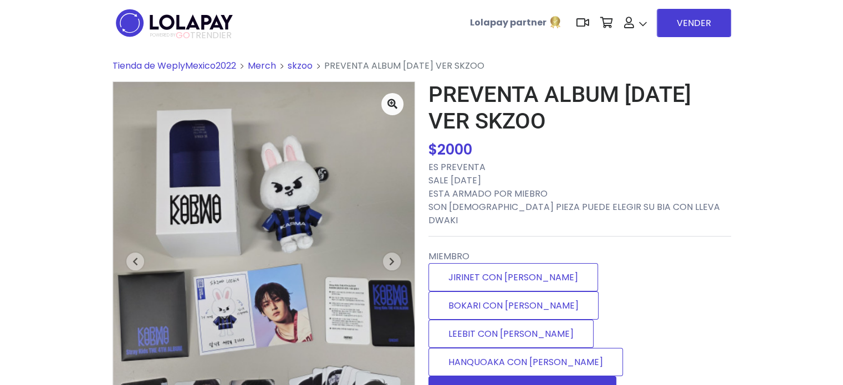
click at [470, 376] on label "WOLFCHAN CON DWAKI" at bounding box center [522, 390] width 188 height 28
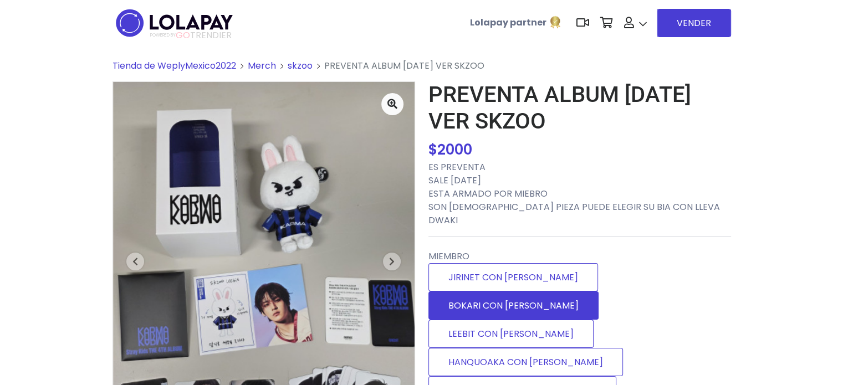
click at [567, 292] on label "BOKARI CON [PERSON_NAME]" at bounding box center [513, 306] width 170 height 28
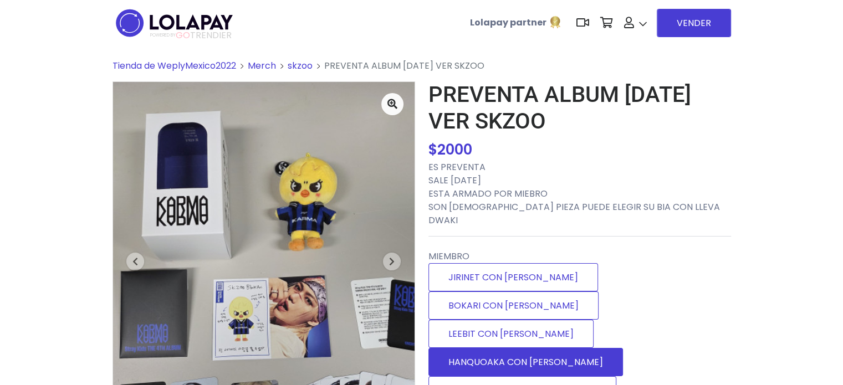
click at [576, 348] on label "HANQUOAKA CON [PERSON_NAME]" at bounding box center [525, 362] width 195 height 28
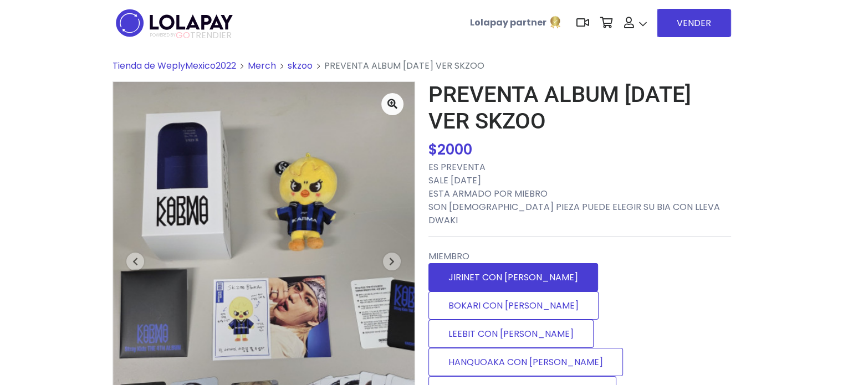
click at [466, 268] on label "JIRINET CON DWAKI" at bounding box center [513, 277] width 170 height 28
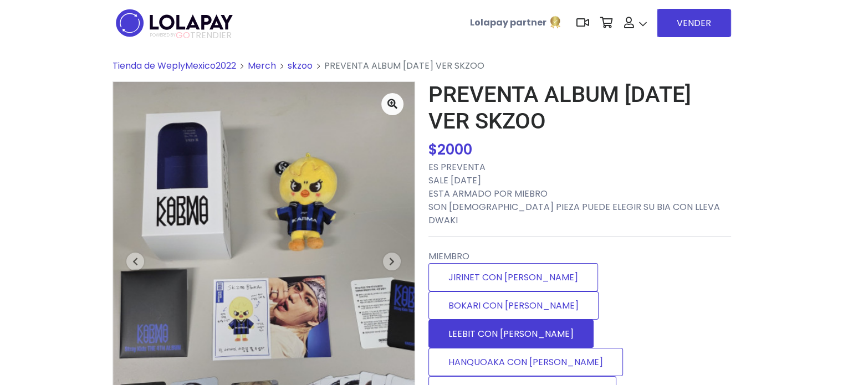
click at [477, 320] on label "LEEBIT CON DWAKI" at bounding box center [510, 334] width 165 height 28
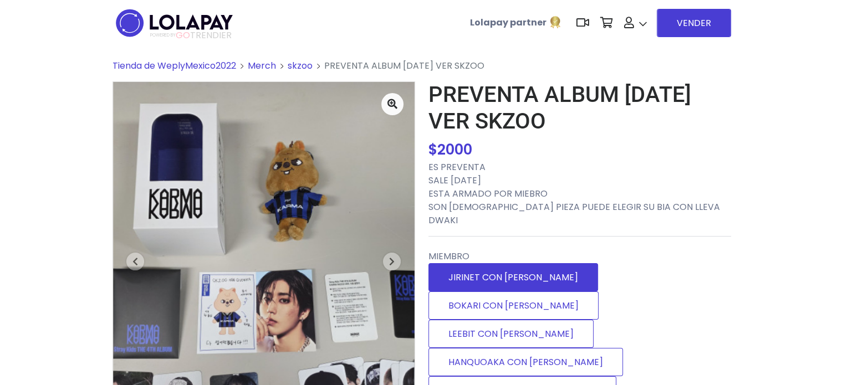
click at [494, 263] on label "JIRINET CON DWAKI" at bounding box center [513, 277] width 170 height 28
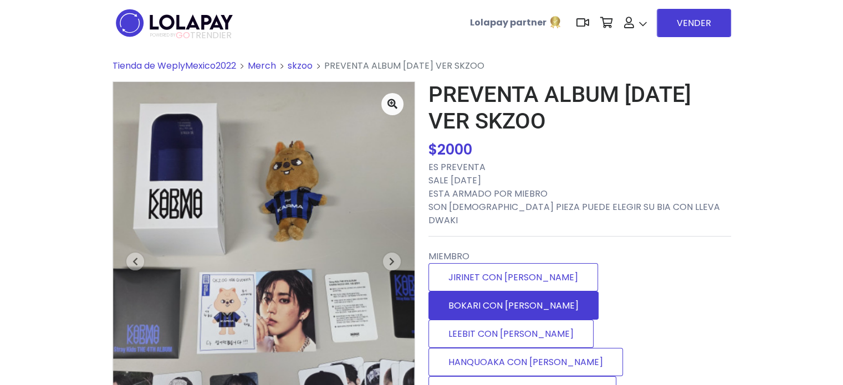
click at [577, 292] on label "BOKARI CON [PERSON_NAME]" at bounding box center [513, 306] width 170 height 28
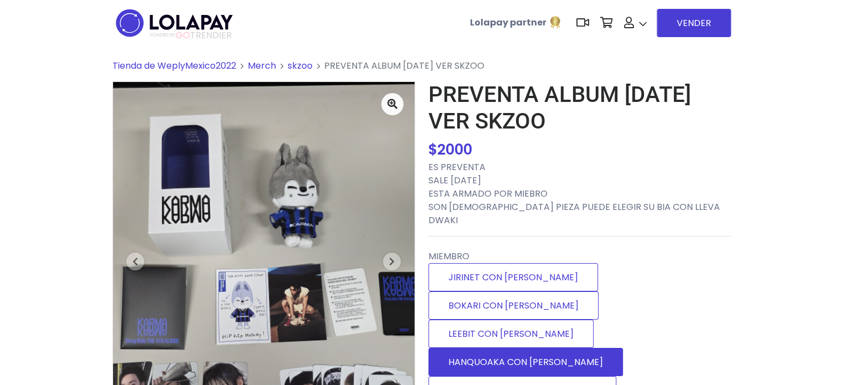
click at [621, 348] on label "HANQUOAKA CON [PERSON_NAME]" at bounding box center [525, 362] width 195 height 28
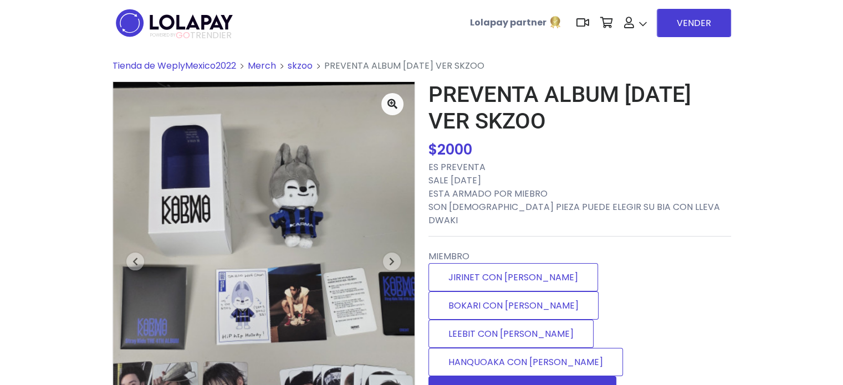
click at [540, 376] on label "WOLFCHAN CON [PERSON_NAME]" at bounding box center [522, 390] width 188 height 28
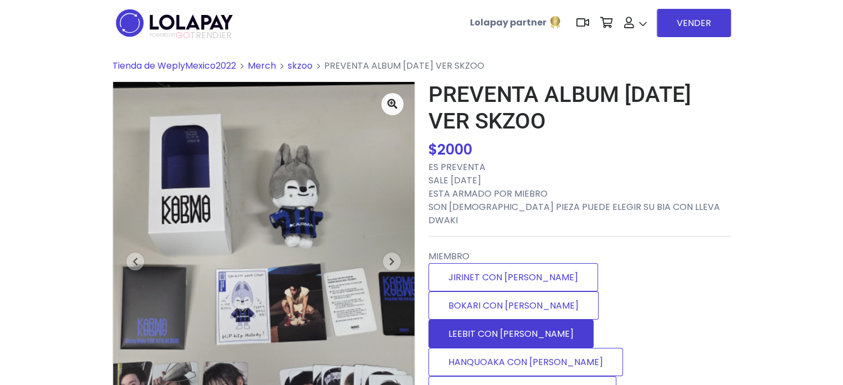
click at [515, 320] on label "LEEBIT CON [PERSON_NAME]" at bounding box center [510, 334] width 165 height 28
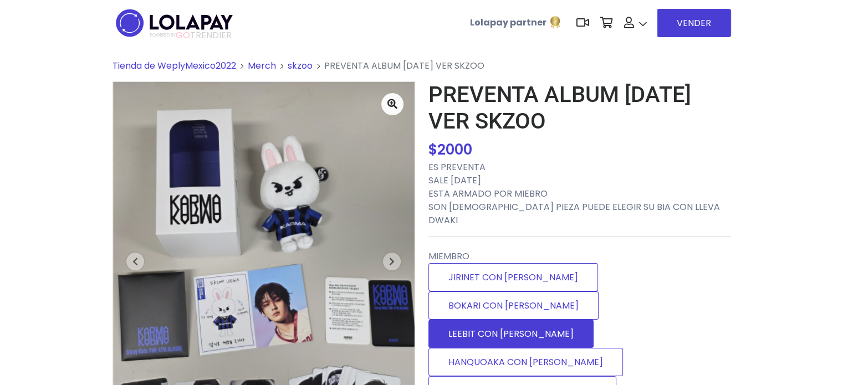
click at [518, 320] on label "LEEBIT CON [PERSON_NAME]" at bounding box center [510, 334] width 165 height 28
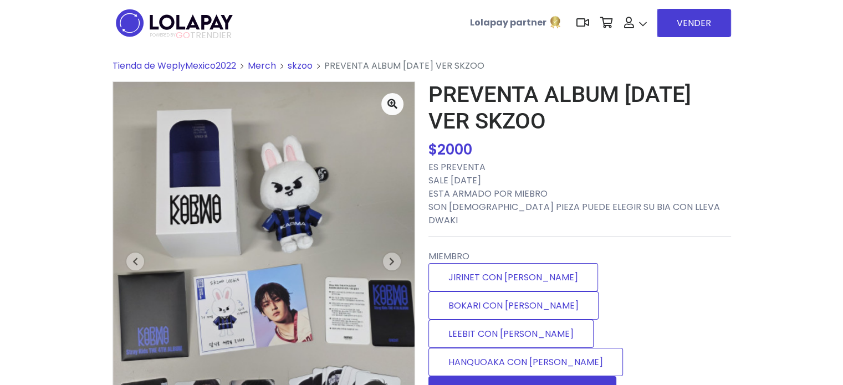
click at [532, 376] on label "WOLFCHAN CON [PERSON_NAME]" at bounding box center [522, 390] width 188 height 28
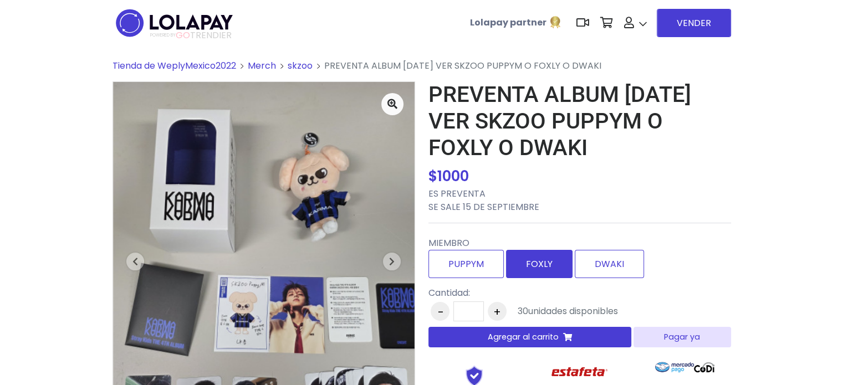
click at [531, 259] on label "FOXLY" at bounding box center [539, 264] width 67 height 28
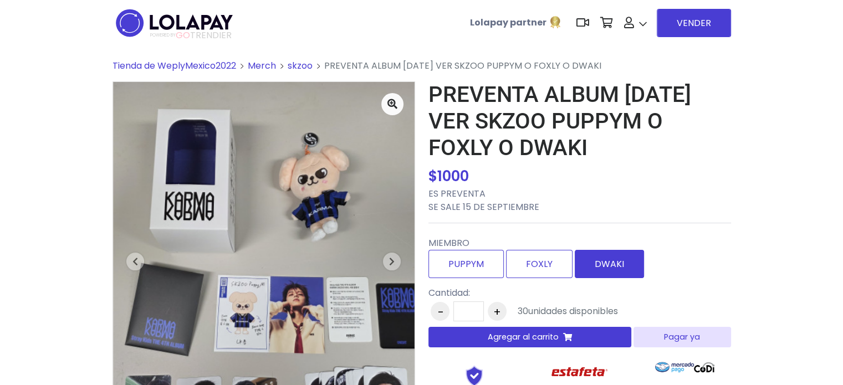
click at [614, 261] on label "DWAKI" at bounding box center [609, 264] width 69 height 28
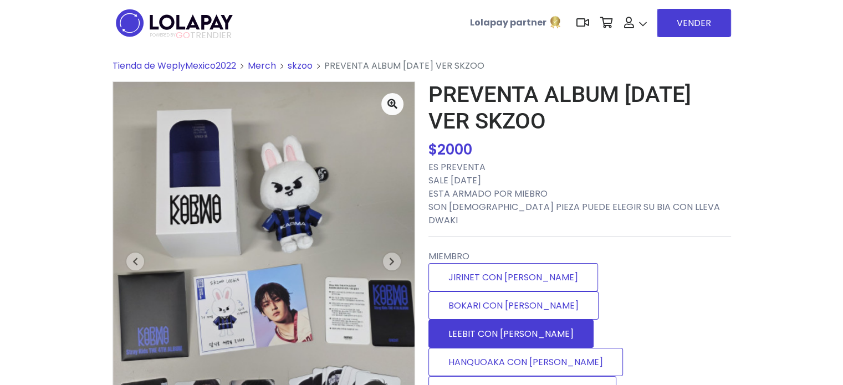
click at [523, 320] on label "LEEBIT CON [PERSON_NAME]" at bounding box center [510, 334] width 165 height 28
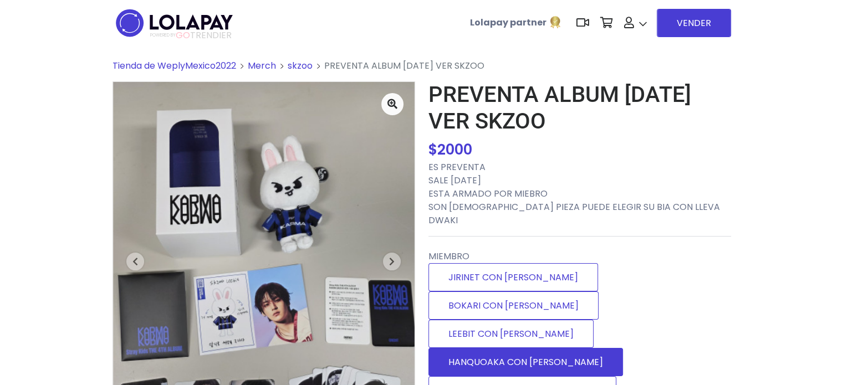
click at [579, 348] on label "HANQUOAKA CON [PERSON_NAME]" at bounding box center [525, 362] width 195 height 28
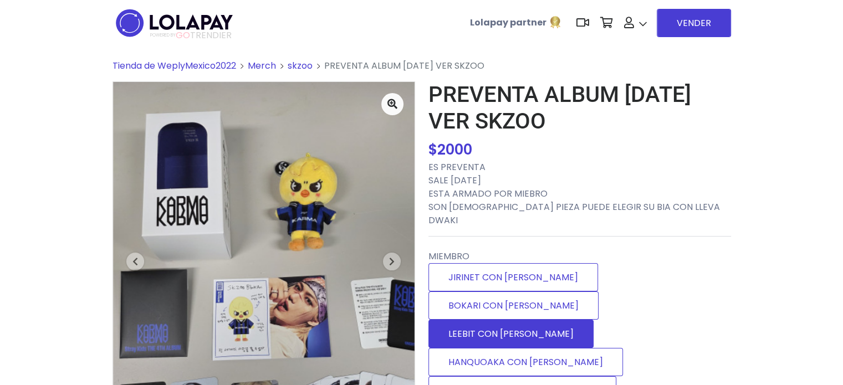
click at [508, 320] on label "LEEBIT CON [PERSON_NAME]" at bounding box center [510, 334] width 165 height 28
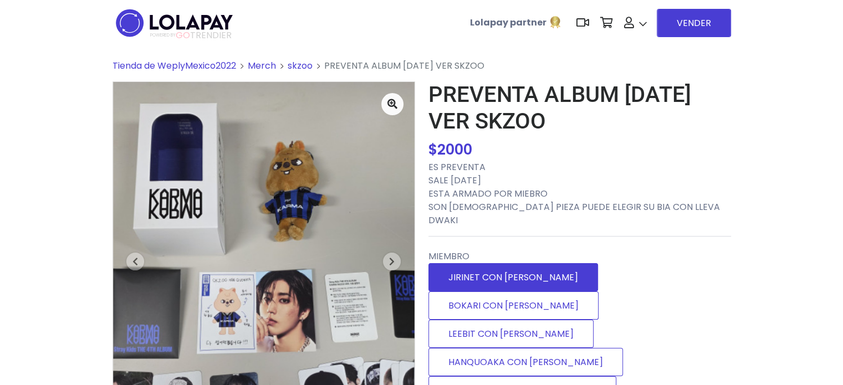
click at [539, 268] on label "JIRINET CON [PERSON_NAME]" at bounding box center [513, 277] width 170 height 28
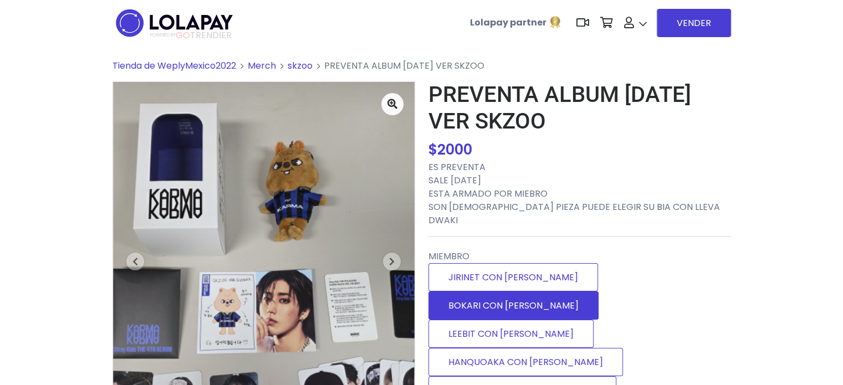
click at [583, 292] on label "BOKARI CON [PERSON_NAME]" at bounding box center [513, 306] width 170 height 28
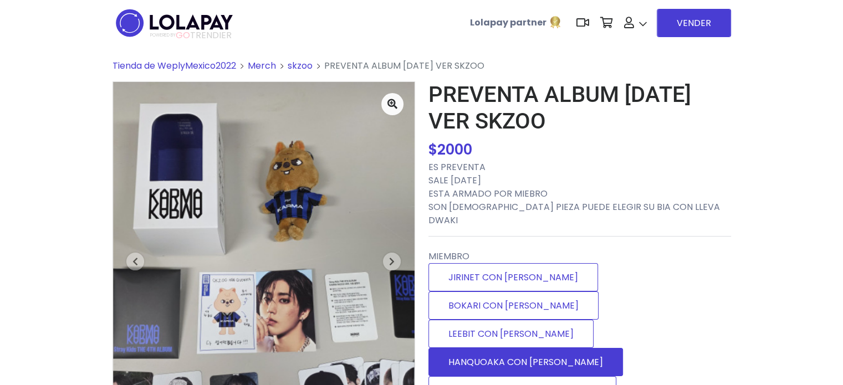
click at [596, 348] on label "HANQUOAKA CON [PERSON_NAME]" at bounding box center [525, 362] width 195 height 28
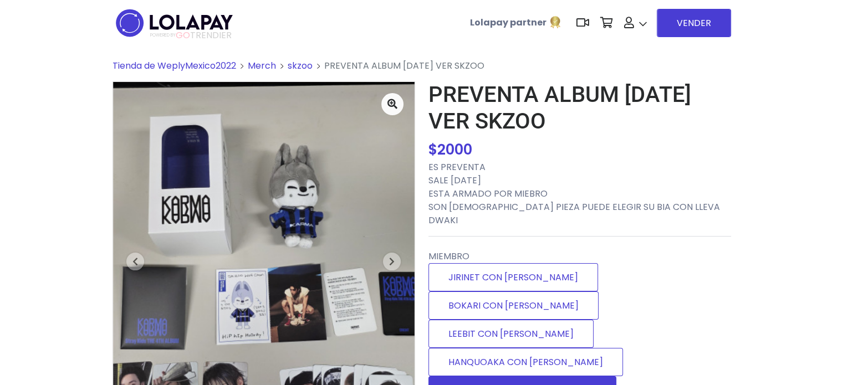
click at [507, 376] on label "WOLFCHAN CON [PERSON_NAME]" at bounding box center [522, 390] width 188 height 28
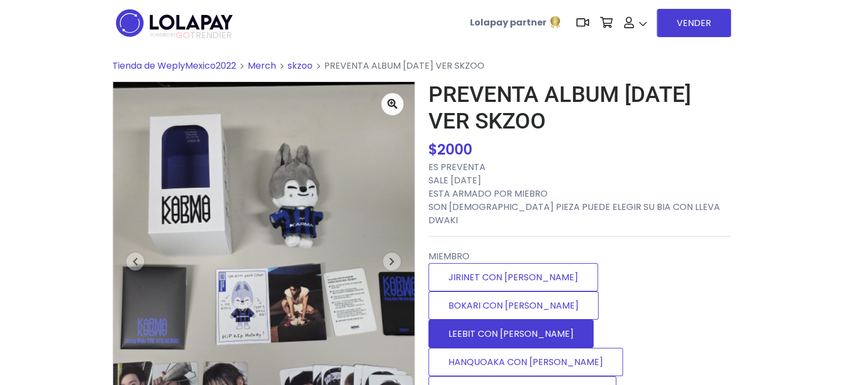
click at [497, 320] on label "LEEBIT CON DWAKI" at bounding box center [510, 334] width 165 height 28
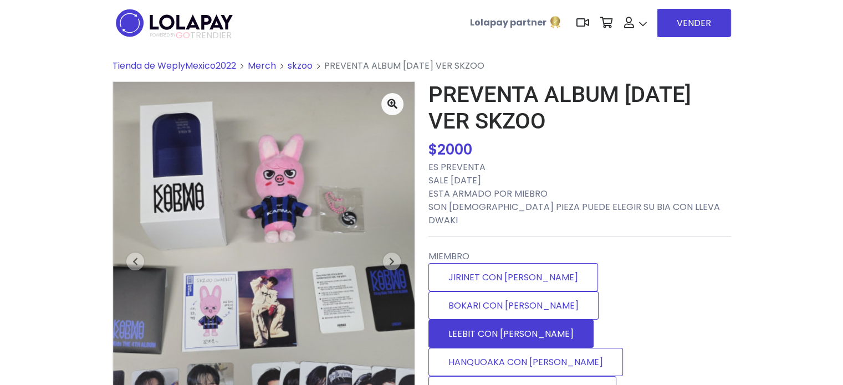
click at [493, 320] on label "LEEBIT CON [PERSON_NAME]" at bounding box center [510, 334] width 165 height 28
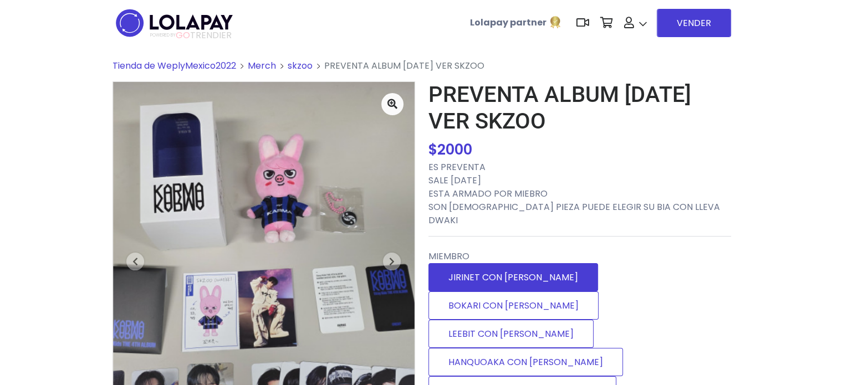
click at [497, 263] on label "JIRINET CON [PERSON_NAME]" at bounding box center [513, 277] width 170 height 28
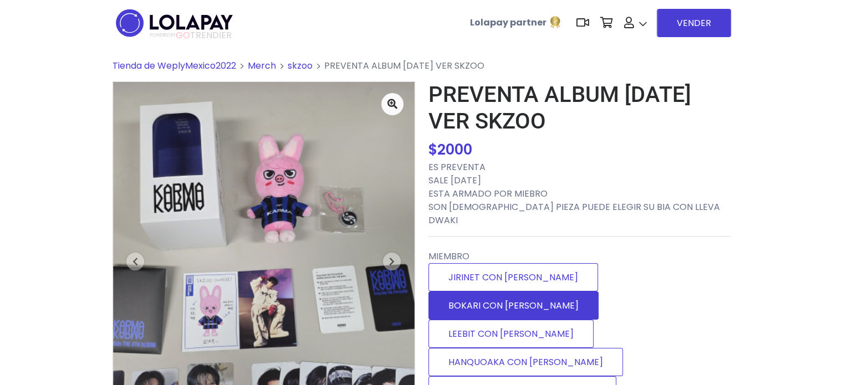
click at [569, 292] on label "BOKARI CON DWAKI" at bounding box center [513, 306] width 170 height 28
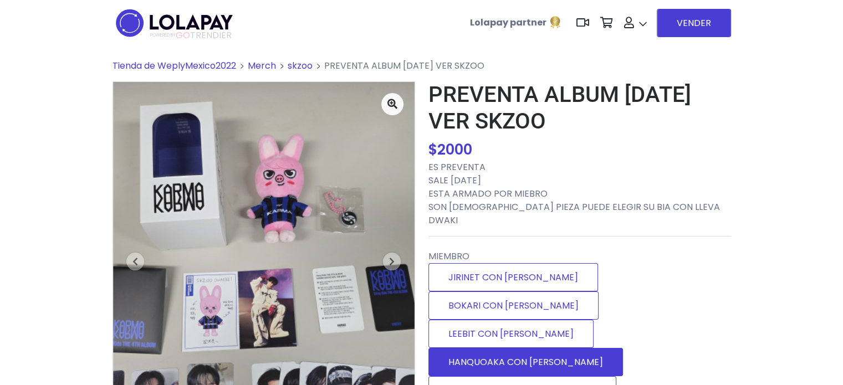
click at [580, 348] on label "HANQUOAKA CON DWAKI" at bounding box center [525, 362] width 195 height 28
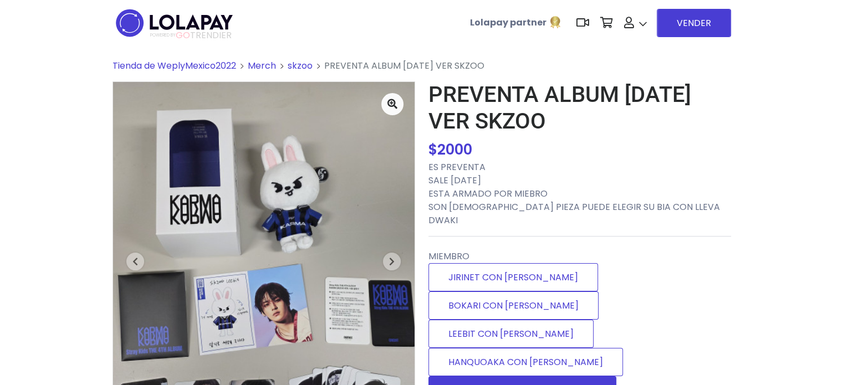
click at [547, 376] on label "WOLFCHAN CON DWAKI" at bounding box center [522, 390] width 188 height 28
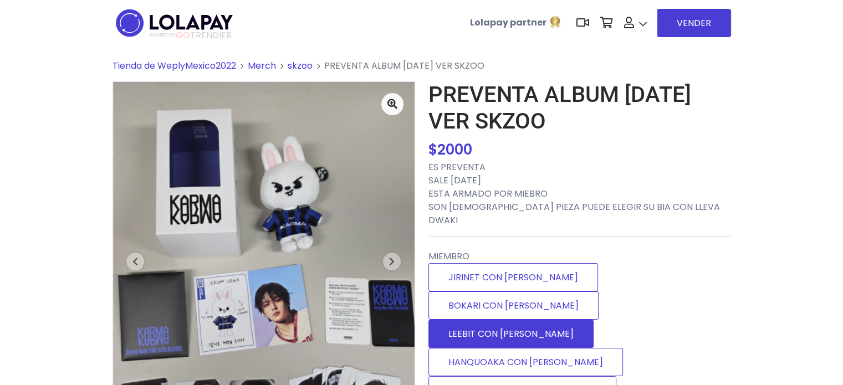
click at [486, 320] on label "LEEBIT CON [PERSON_NAME]" at bounding box center [510, 334] width 165 height 28
click at [512, 320] on label "LEEBIT CON [PERSON_NAME]" at bounding box center [510, 334] width 165 height 28
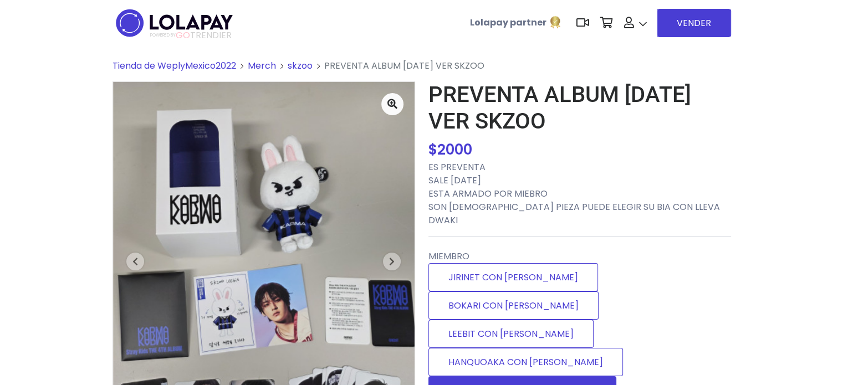
click at [534, 376] on label "WOLFCHAN CON [PERSON_NAME]" at bounding box center [522, 390] width 188 height 28
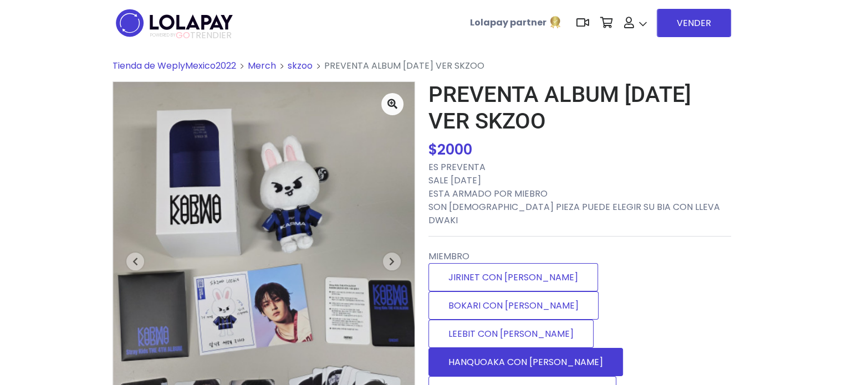
click at [594, 348] on label "HANQUOAKA CON [PERSON_NAME]" at bounding box center [525, 362] width 195 height 28
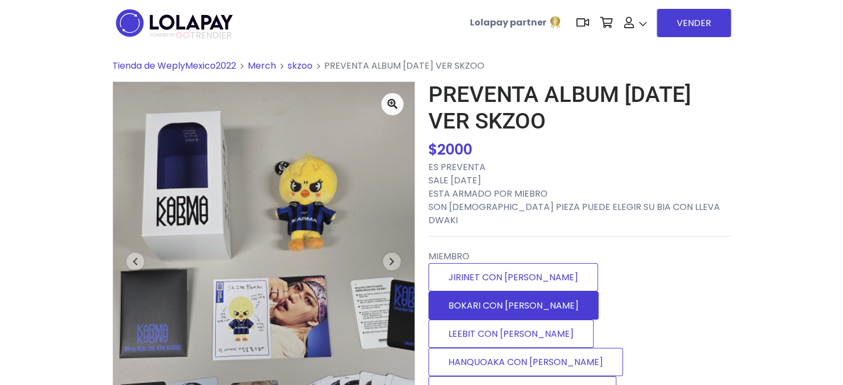
click at [594, 292] on label "BOKARI CON DWAKI" at bounding box center [513, 306] width 170 height 28
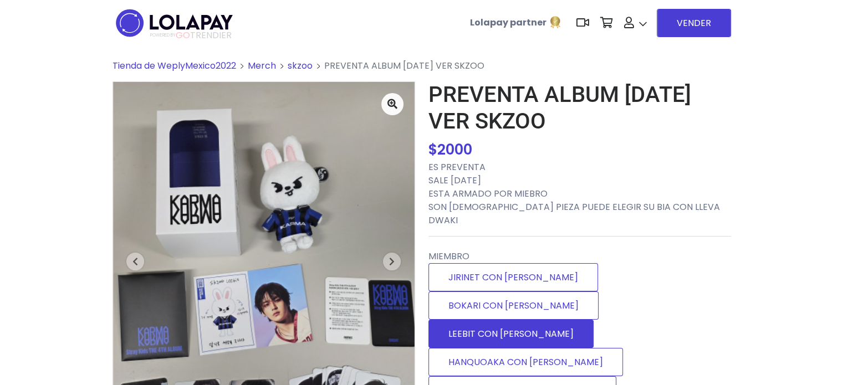
click at [528, 320] on label "LEEBIT CON [PERSON_NAME]" at bounding box center [510, 334] width 165 height 28
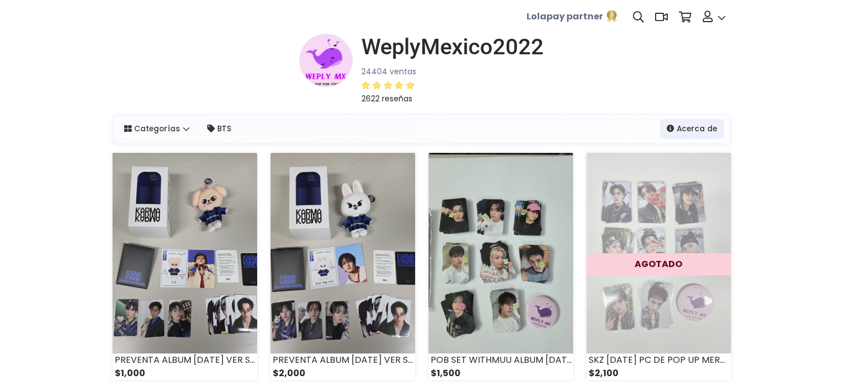
scroll to position [115, 0]
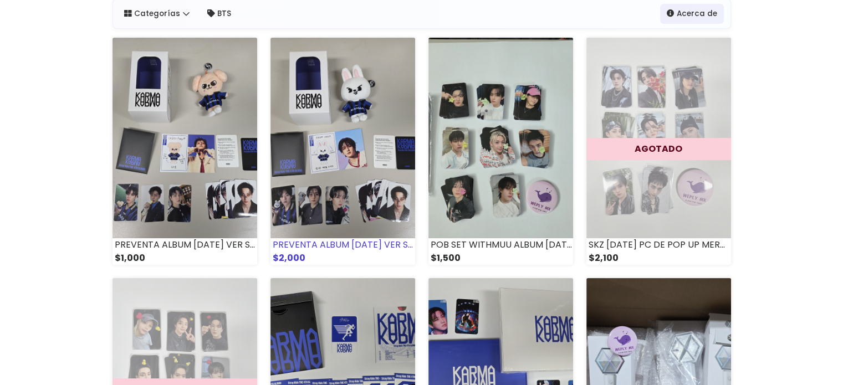
click at [350, 132] on img at bounding box center [342, 138] width 145 height 201
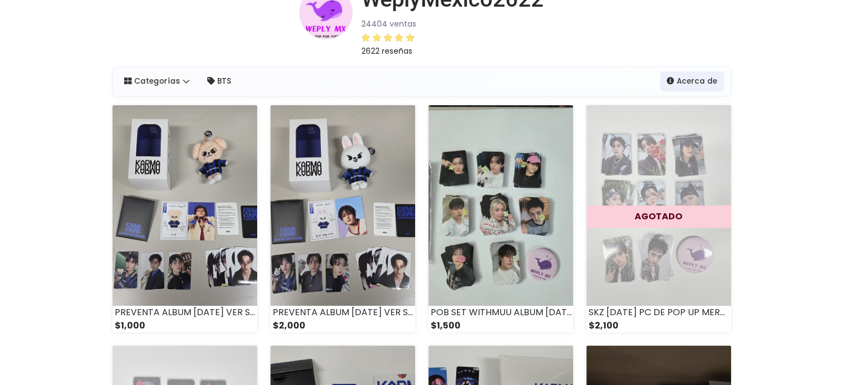
scroll to position [49, 0]
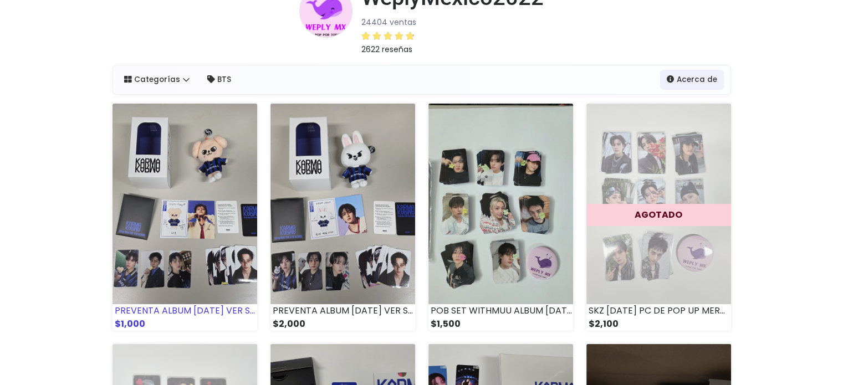
click at [235, 190] on img at bounding box center [185, 204] width 145 height 201
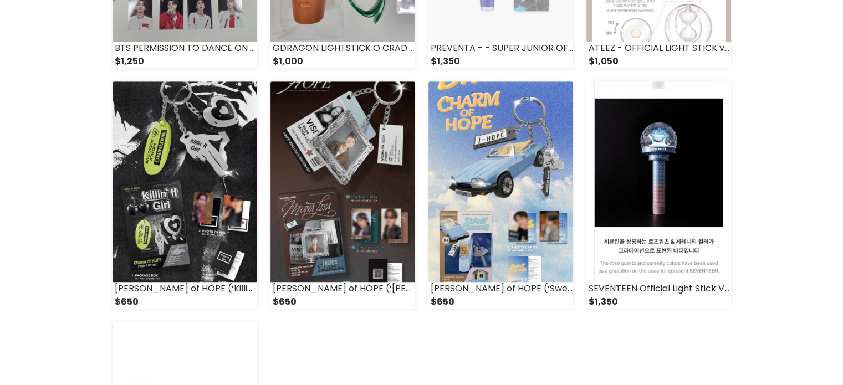
scroll to position [805, 0]
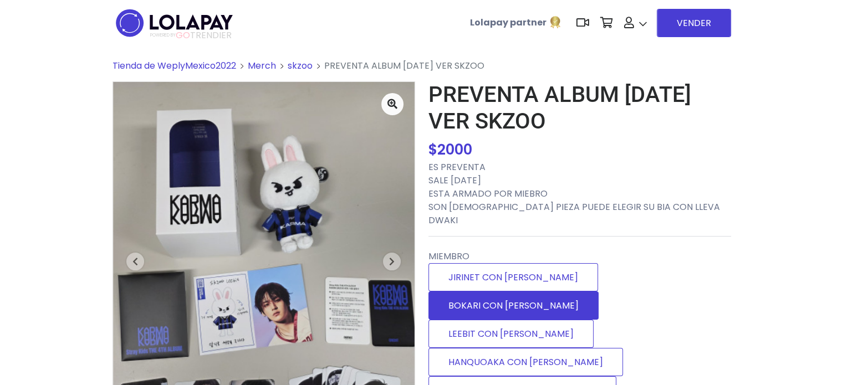
click at [576, 292] on label "BOKARI CON [PERSON_NAME]" at bounding box center [513, 306] width 170 height 28
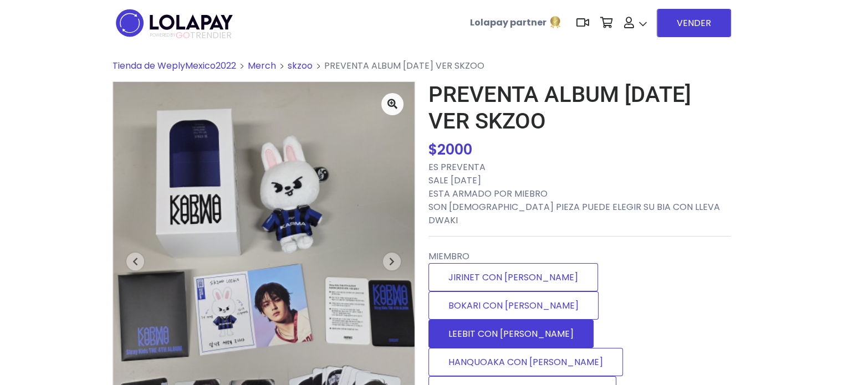
click at [514, 320] on label "LEEBIT CON DWAKI" at bounding box center [510, 334] width 165 height 28
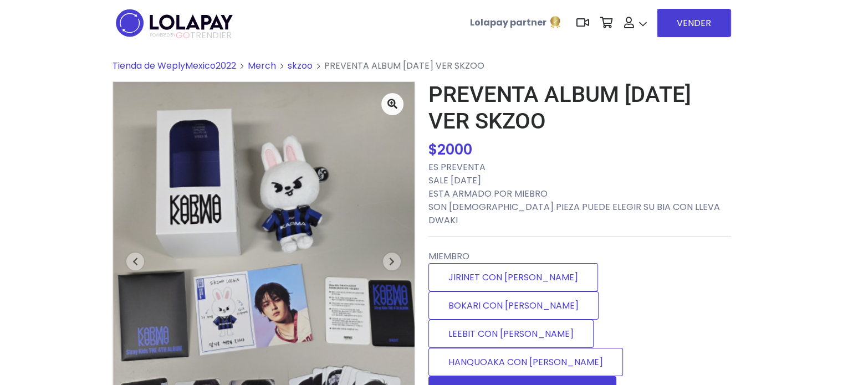
click at [531, 376] on label "WOLFCHAN CON DWAKI" at bounding box center [522, 390] width 188 height 28
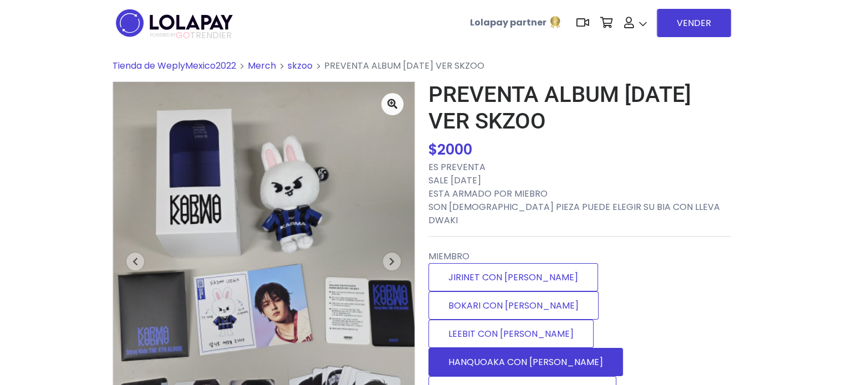
click at [573, 348] on label "HANQUOAKA CON DWAKI" at bounding box center [525, 362] width 195 height 28
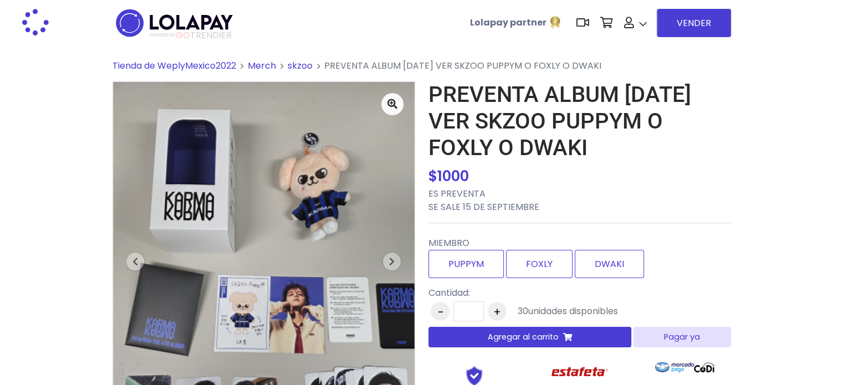
scroll to position [19, 0]
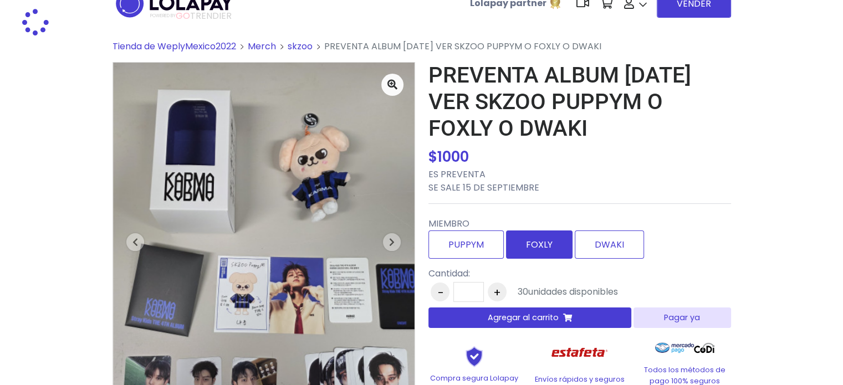
click at [519, 245] on label "FOXLY" at bounding box center [539, 245] width 67 height 28
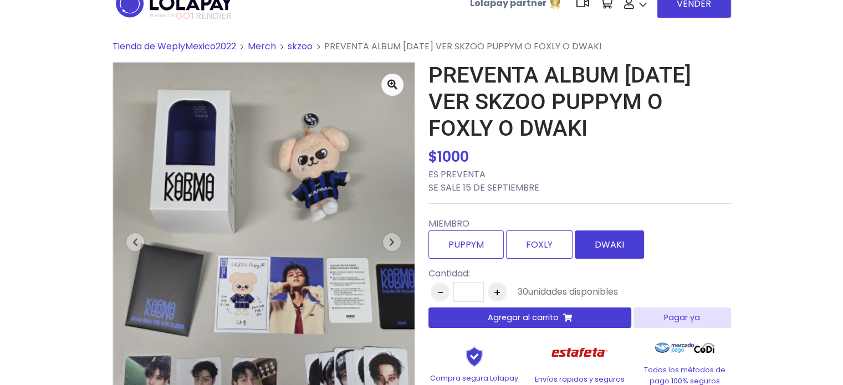
click at [614, 237] on label "DWAKI" at bounding box center [609, 245] width 69 height 28
click at [391, 251] on span "button" at bounding box center [392, 242] width 18 height 18
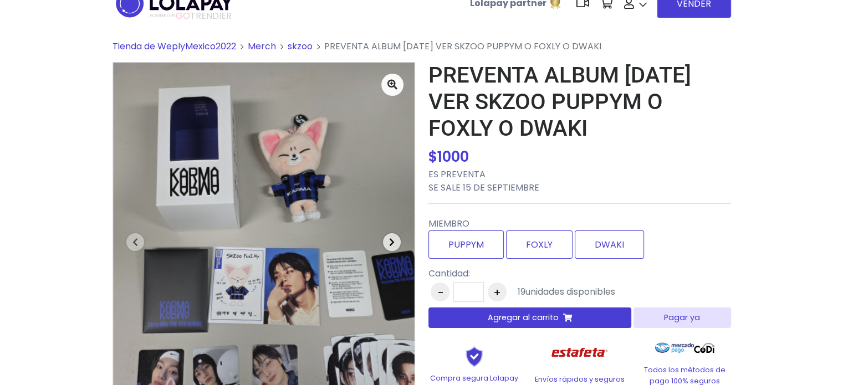
click at [391, 251] on span "button" at bounding box center [392, 242] width 18 height 18
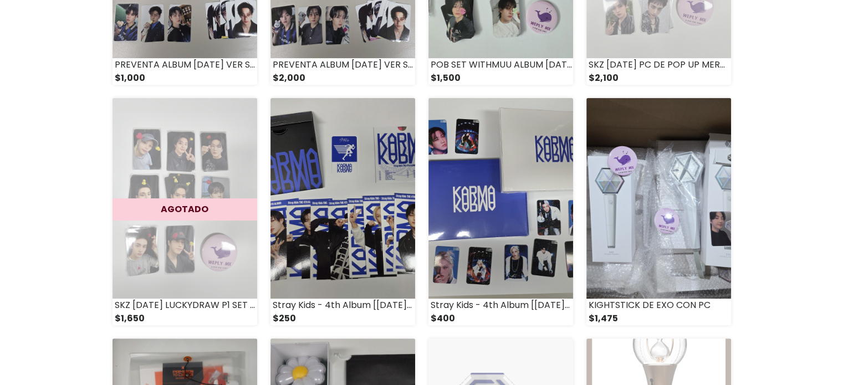
drag, startPoint x: 851, startPoint y: 86, endPoint x: 851, endPoint y: 157, distance: 70.9
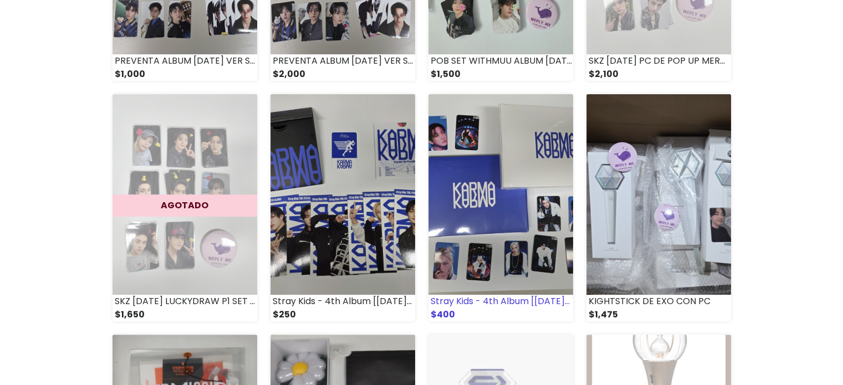
click at [465, 242] on img at bounding box center [500, 194] width 145 height 201
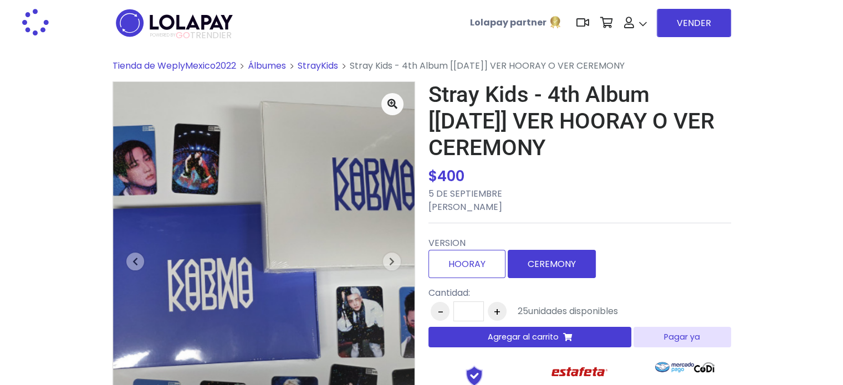
click at [532, 267] on label "CEREMONY" at bounding box center [552, 264] width 88 height 28
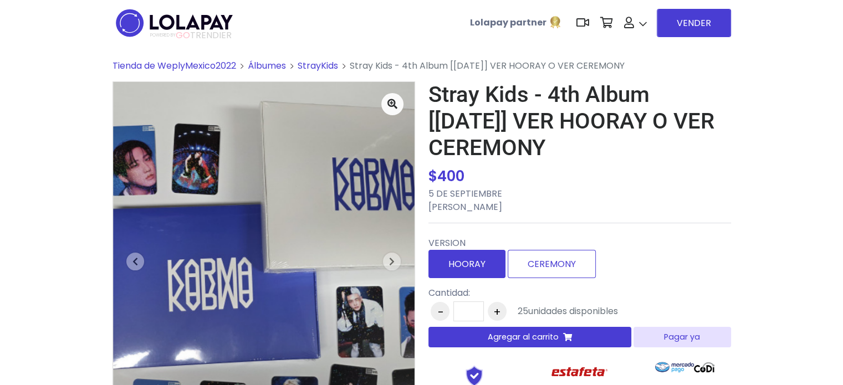
click at [461, 262] on label "HOORAY" at bounding box center [466, 264] width 77 height 28
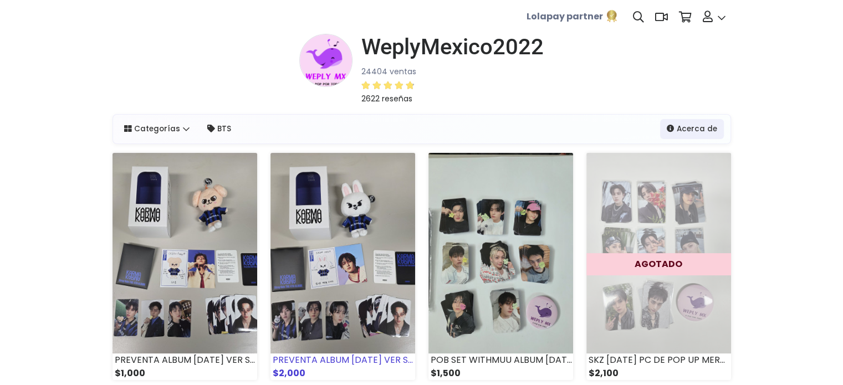
click at [346, 236] on img at bounding box center [342, 253] width 145 height 201
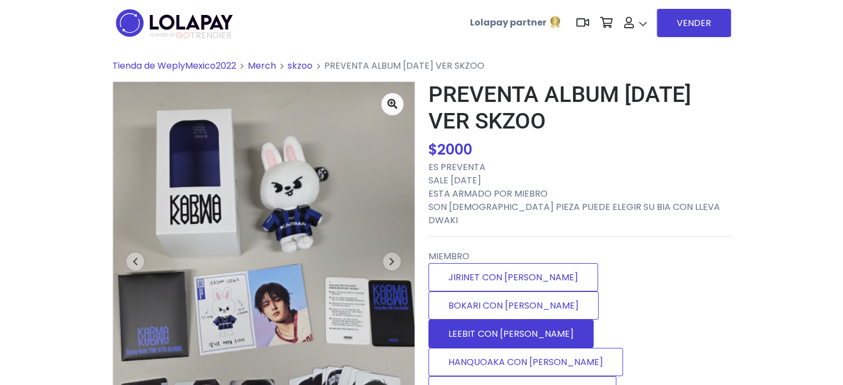
click at [514, 320] on label "LEEBIT CON [PERSON_NAME]" at bounding box center [510, 334] width 165 height 28
